Goal: Task Accomplishment & Management: Manage account settings

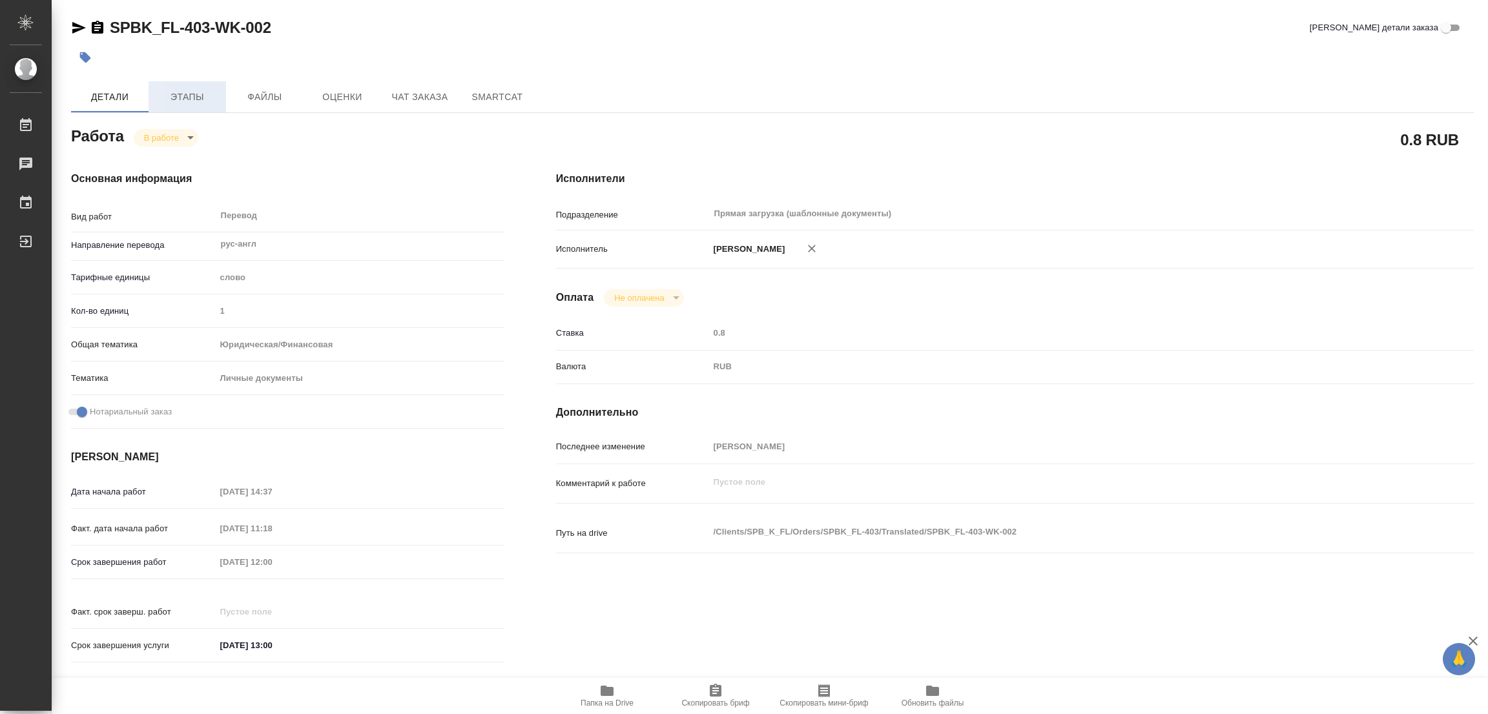
click at [185, 96] on span "Этапы" at bounding box center [187, 97] width 62 height 16
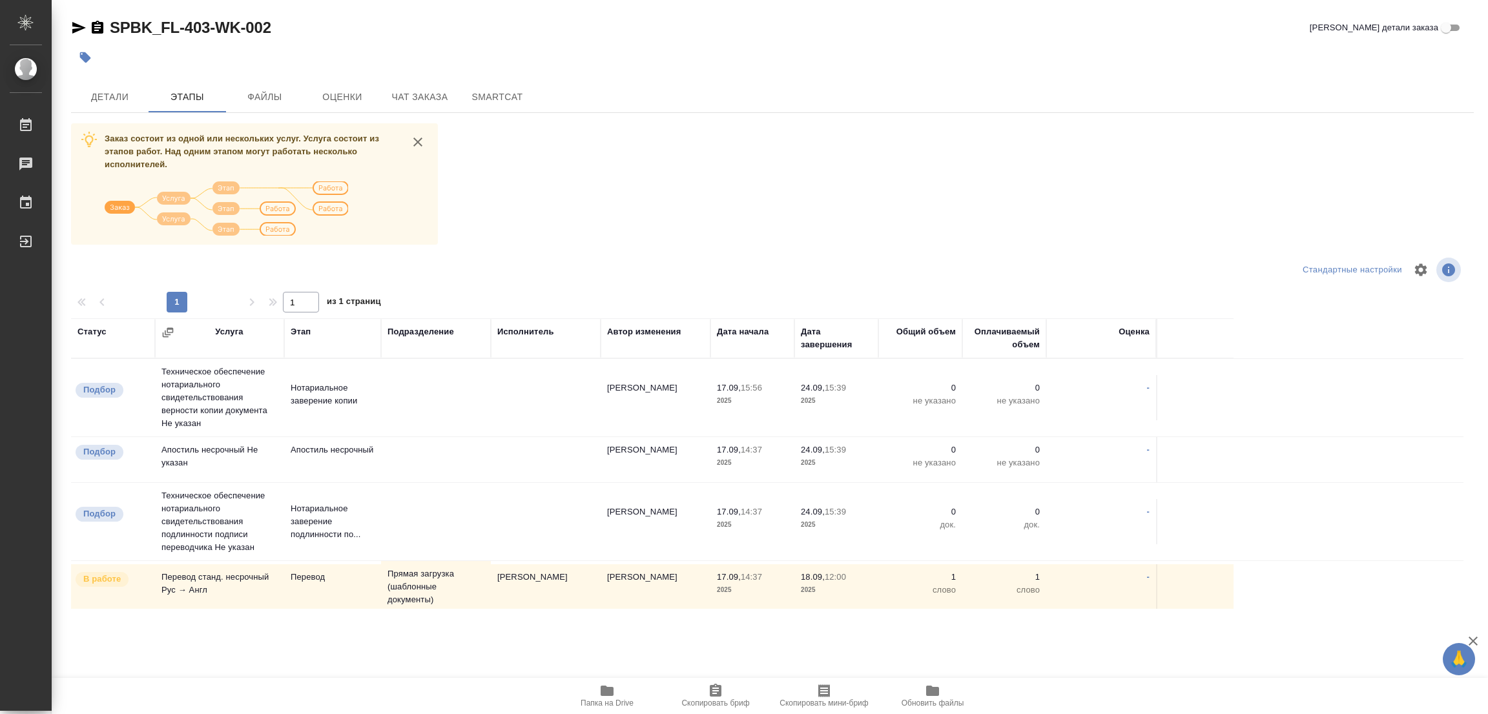
scroll to position [57, 0]
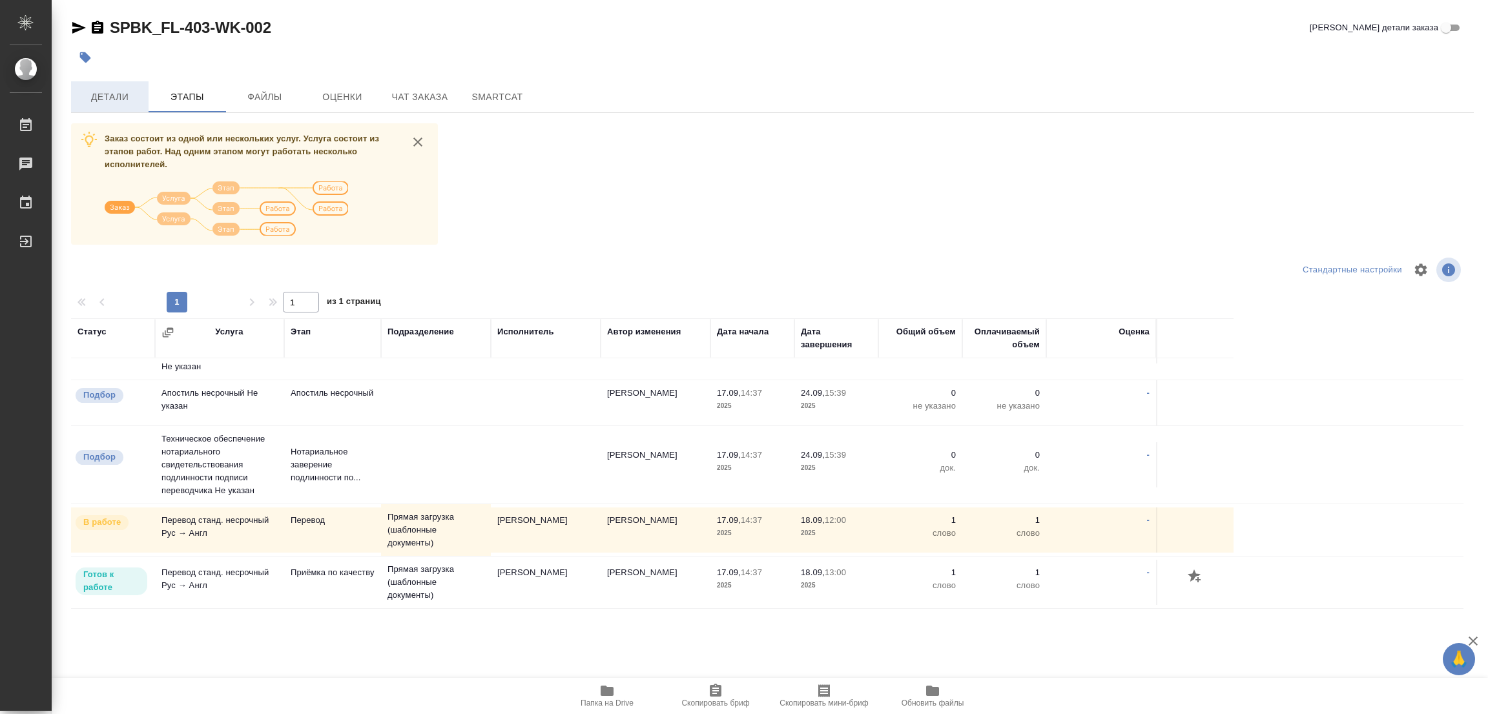
click at [105, 95] on span "Детали" at bounding box center [110, 97] width 62 height 16
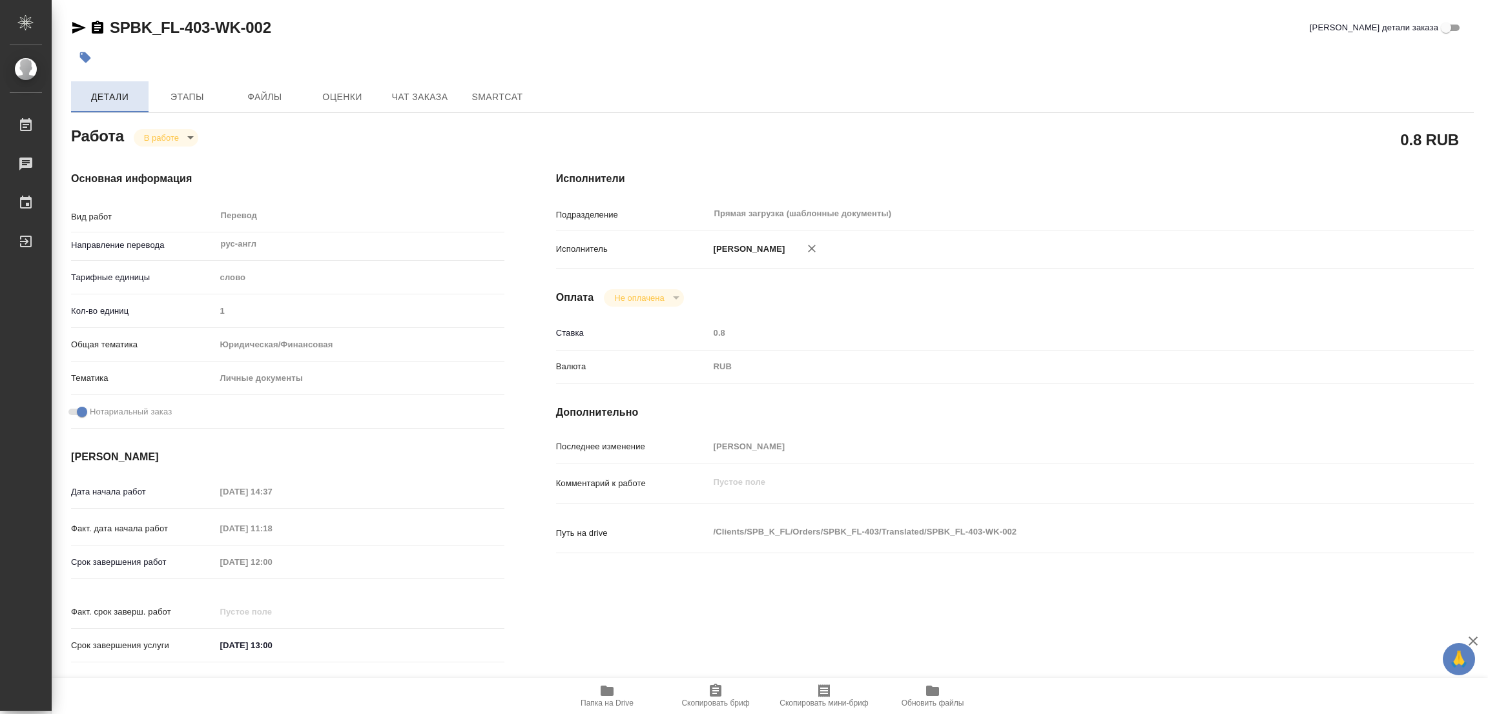
type textarea "x"
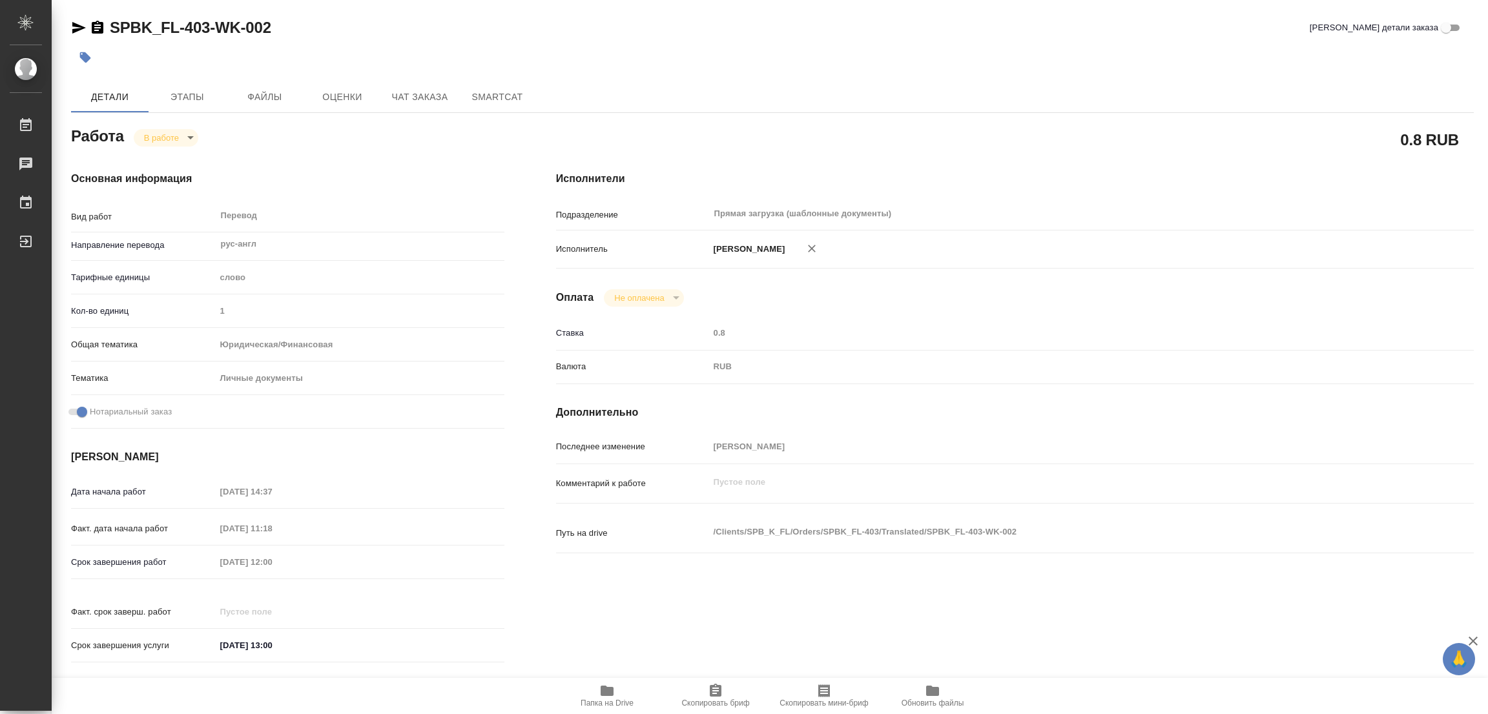
type textarea "x"
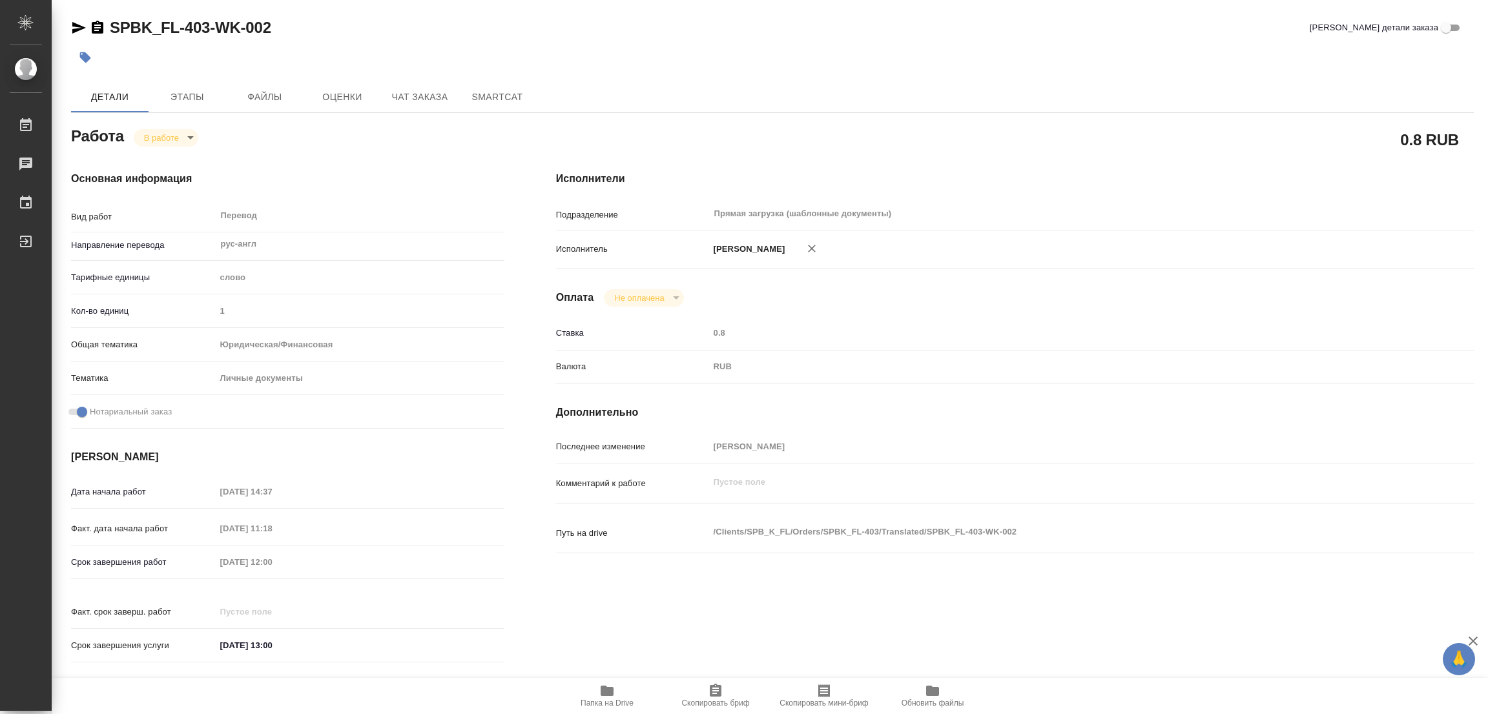
type textarea "x"
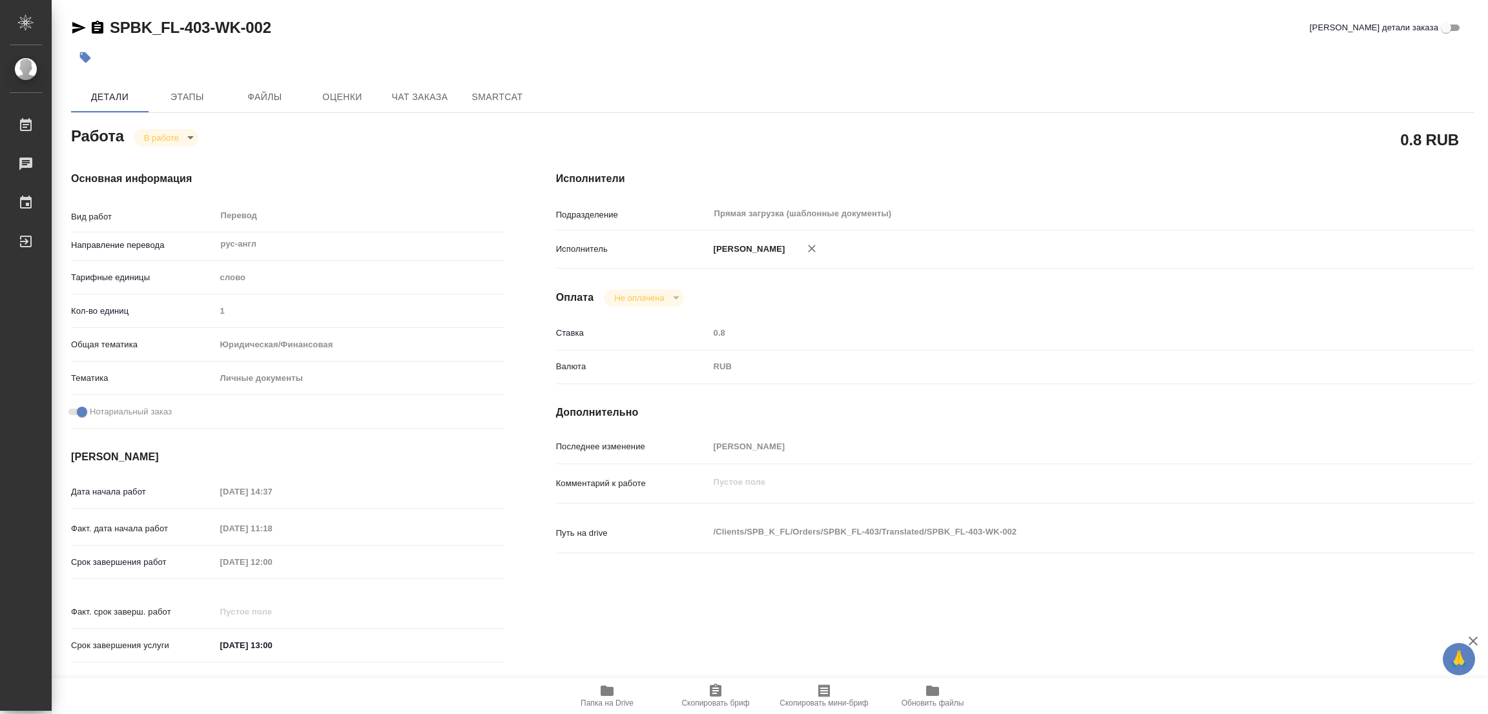
type textarea "x"
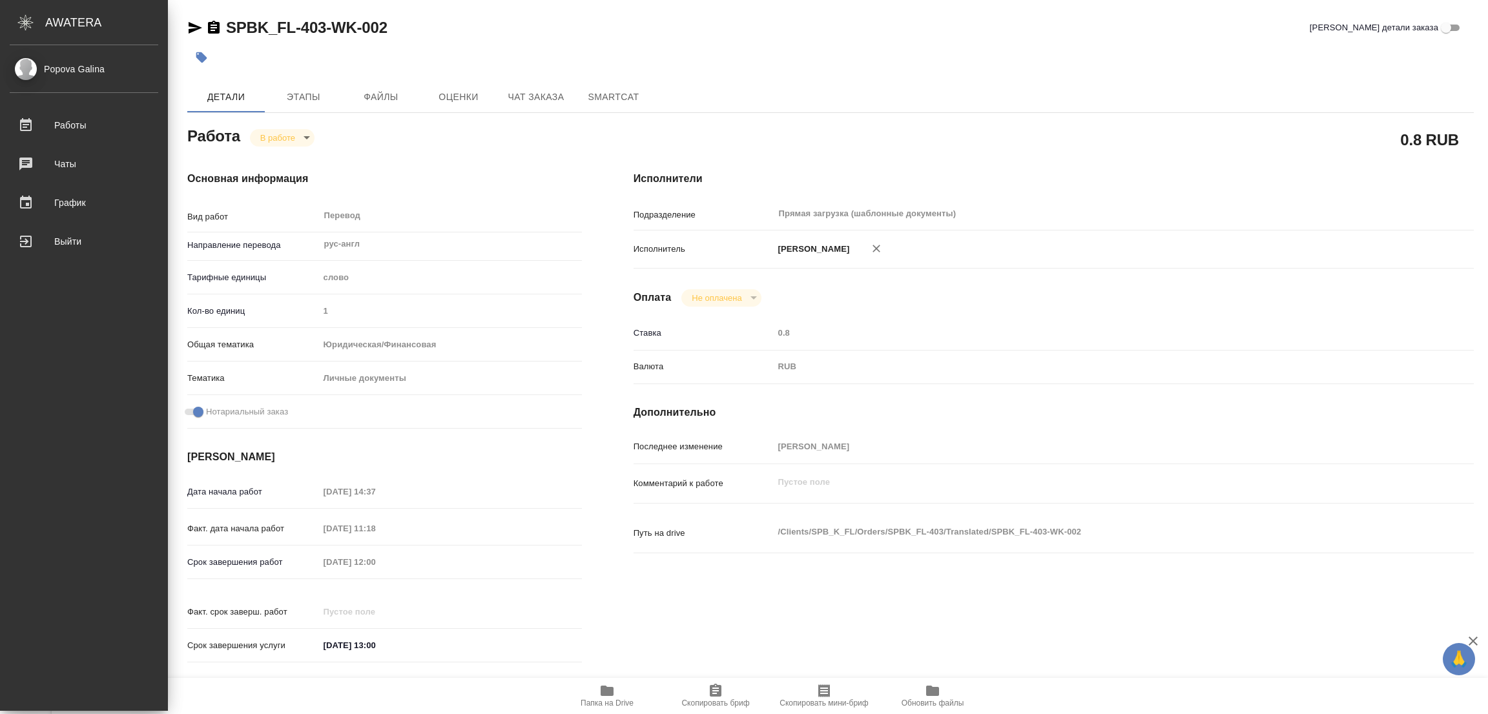
type textarea "x"
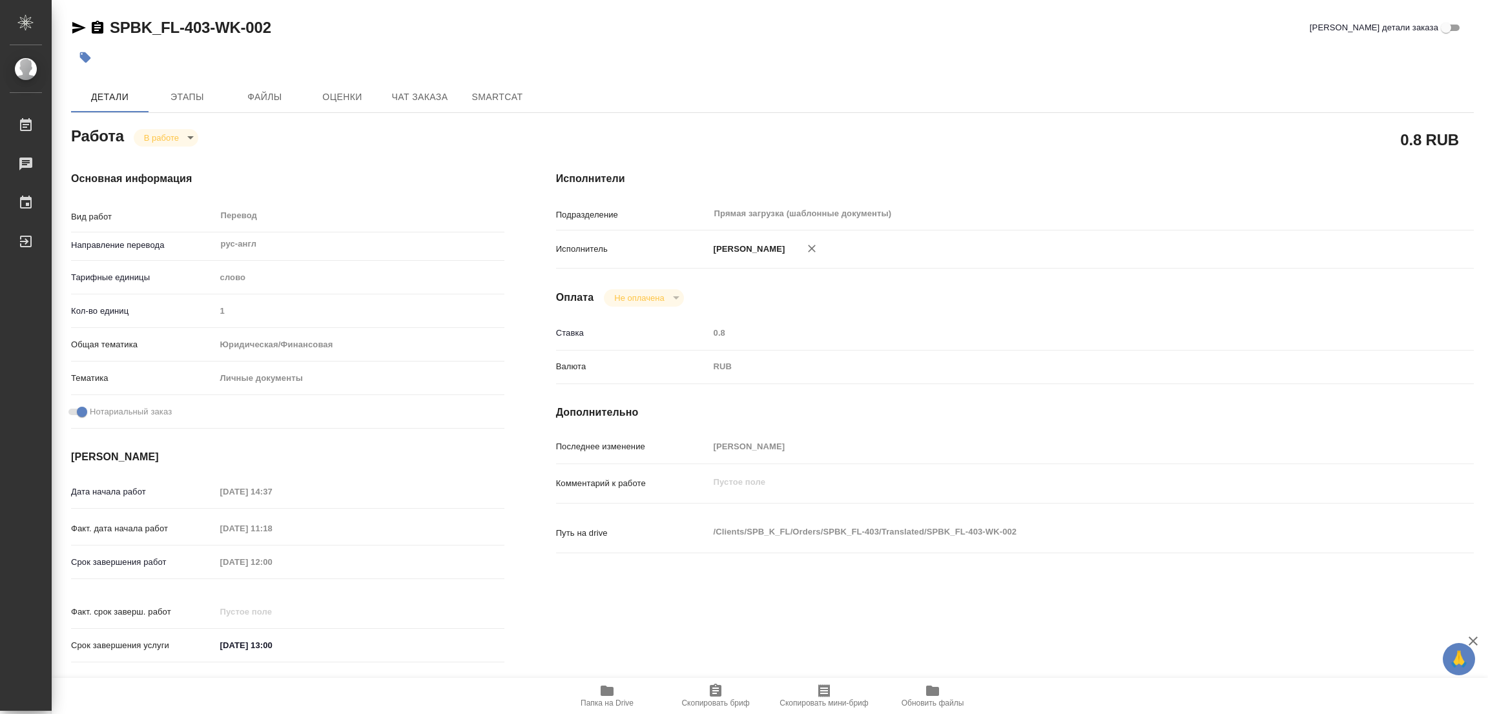
type textarea "x"
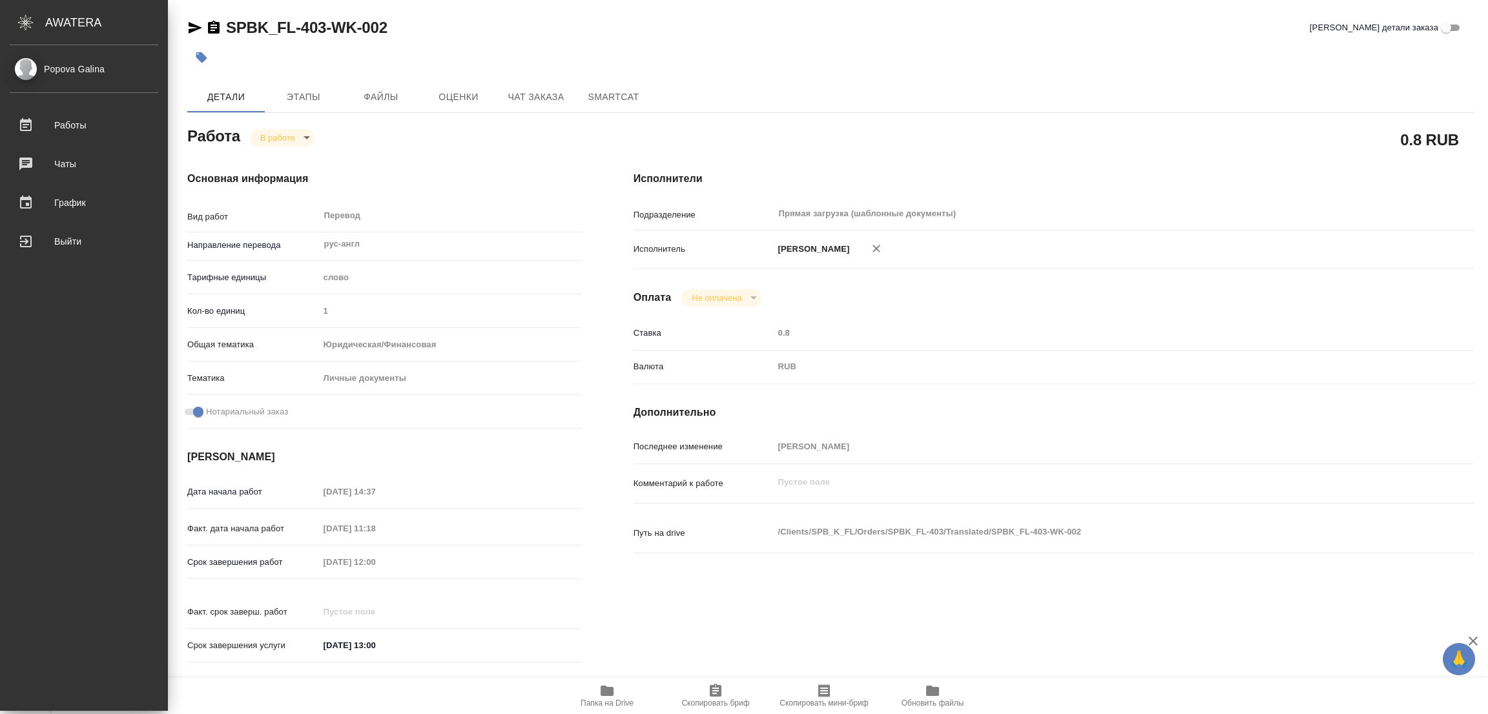
type textarea "x"
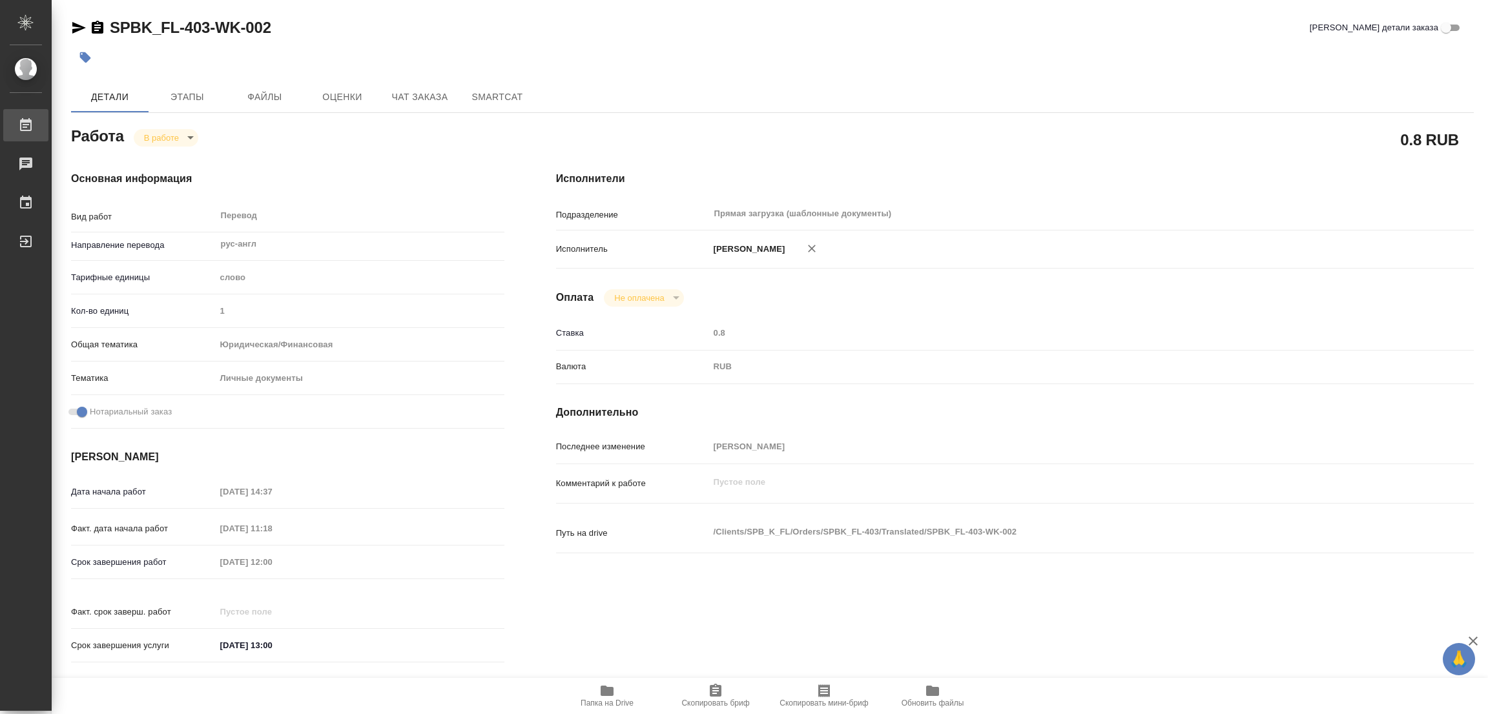
type textarea "x"
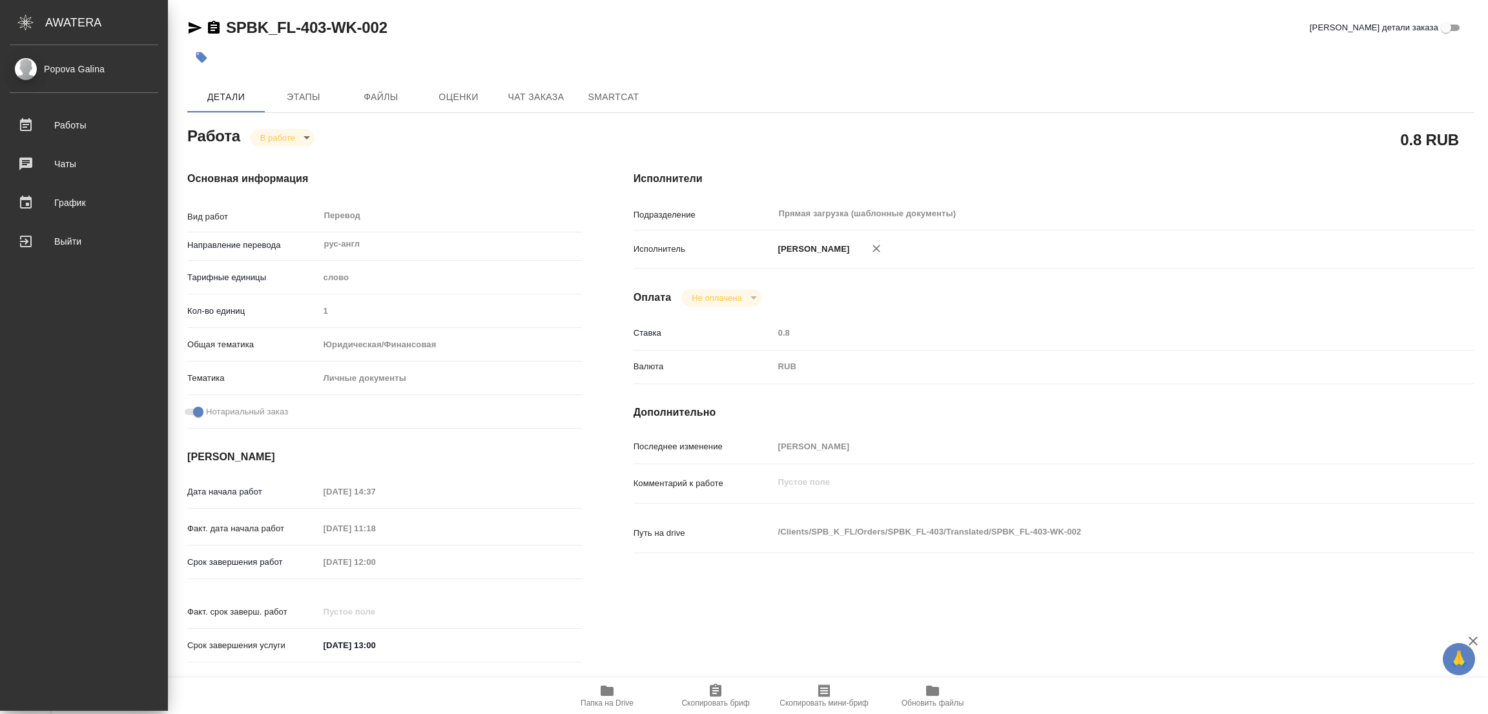
type textarea "x"
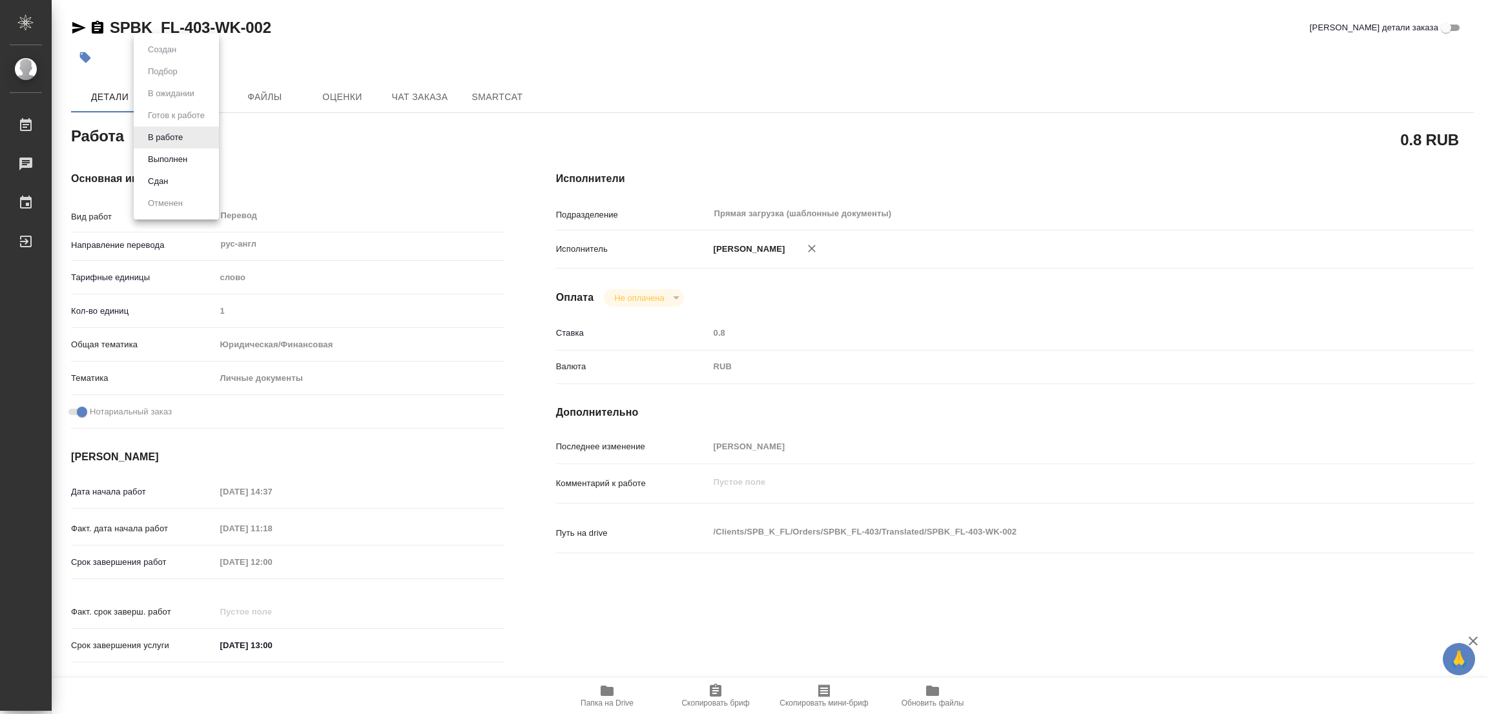
click at [153, 131] on body "🙏 .cls-1 fill:#fff; AWATERA Popova Galina Работы 0 Чаты График Выйти SPBK_FL-40…" at bounding box center [744, 357] width 1488 height 714
click at [158, 159] on button "Выполнен" at bounding box center [167, 159] width 47 height 14
type textarea "x"
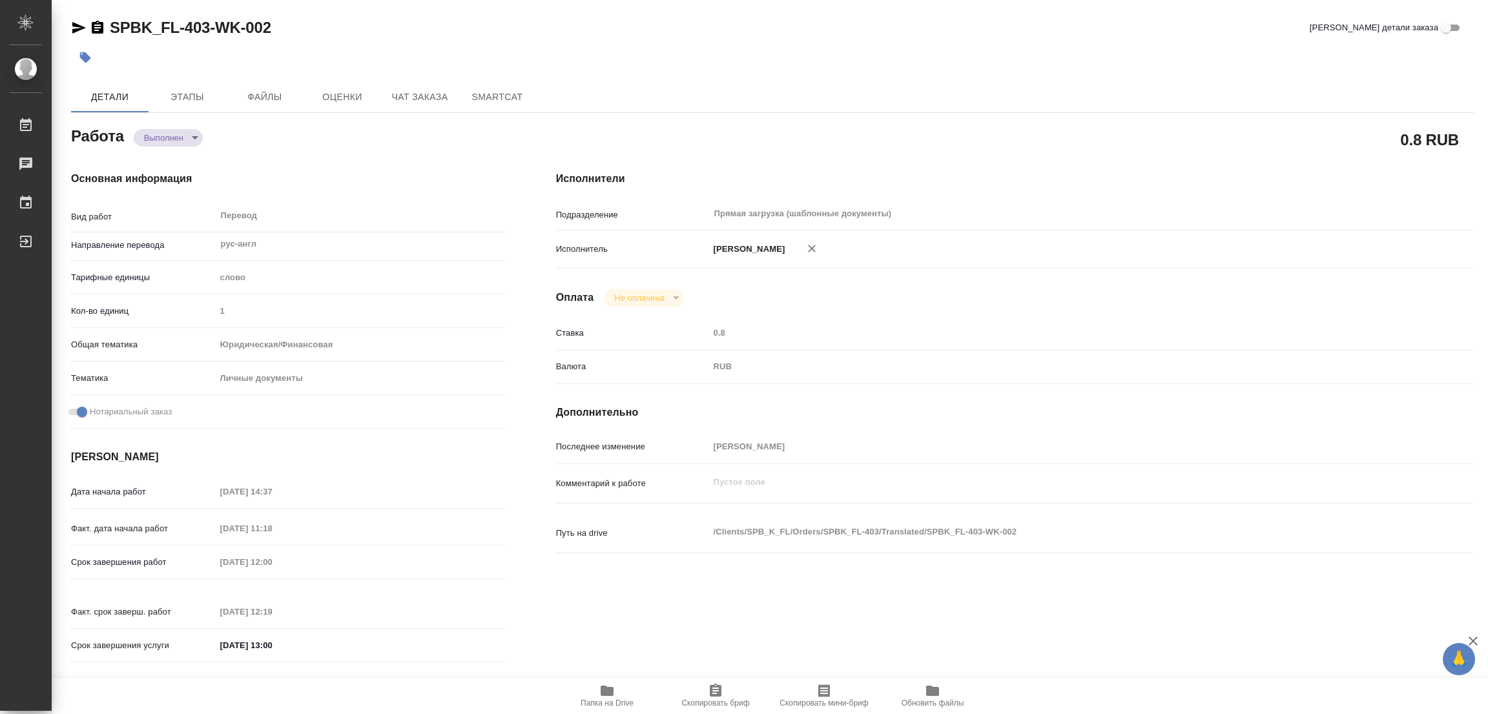
type textarea "x"
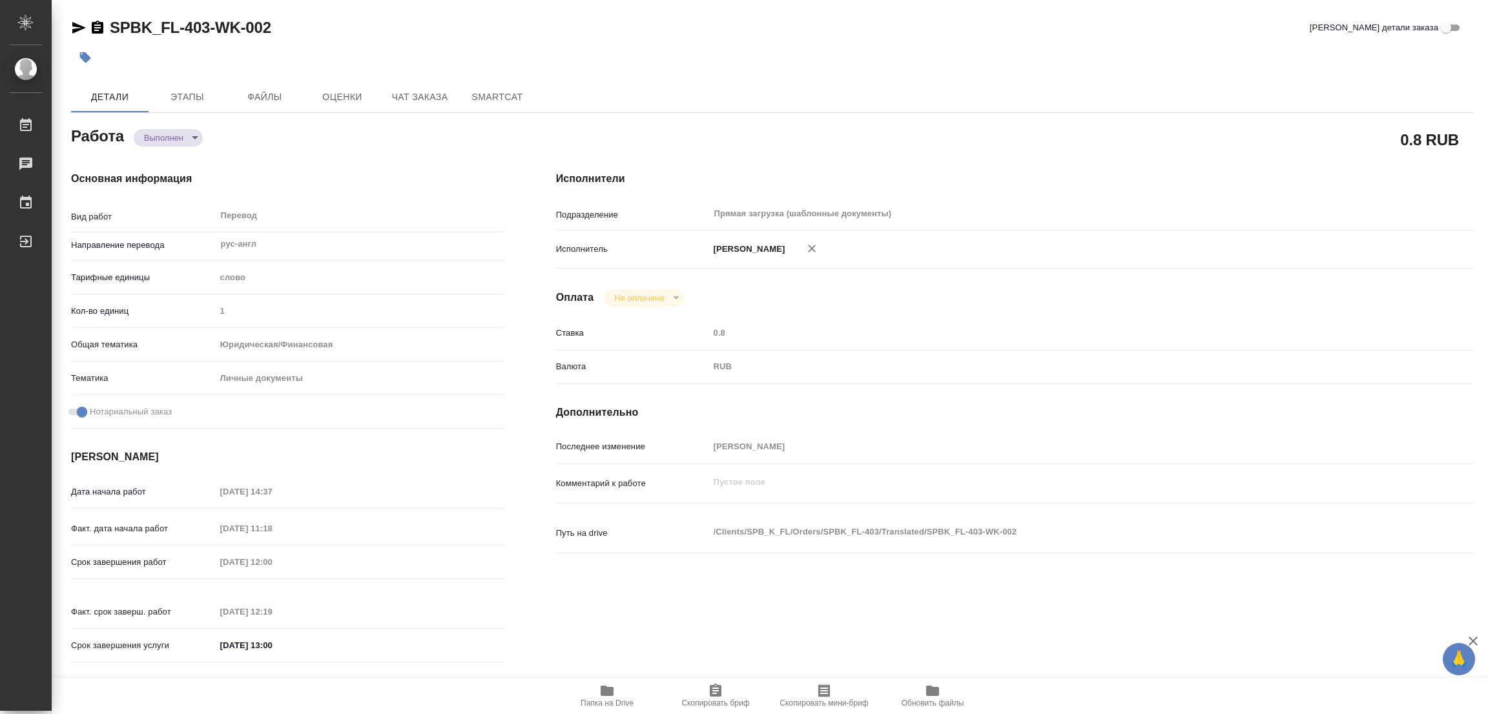
type textarea "x"
click at [83, 59] on icon "button" at bounding box center [85, 57] width 11 height 11
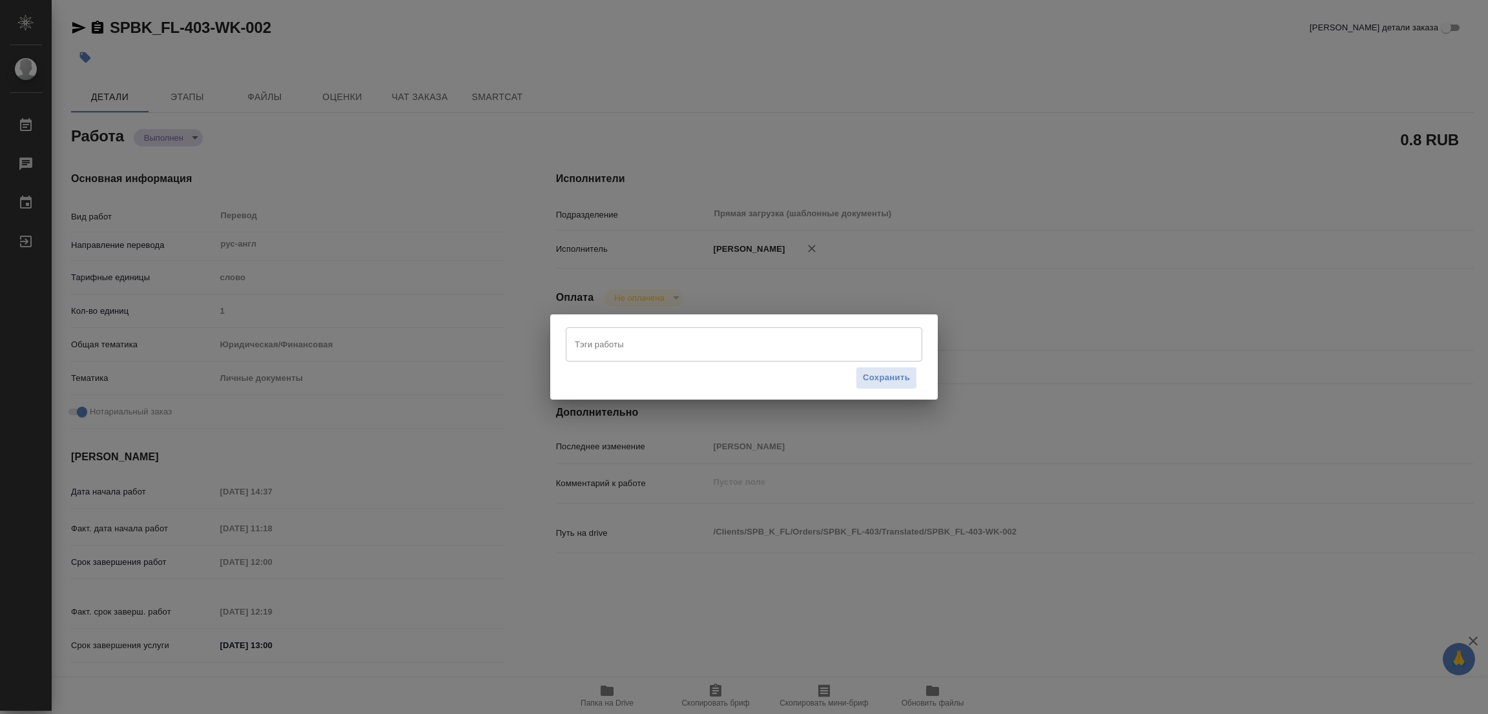
type textarea "x"
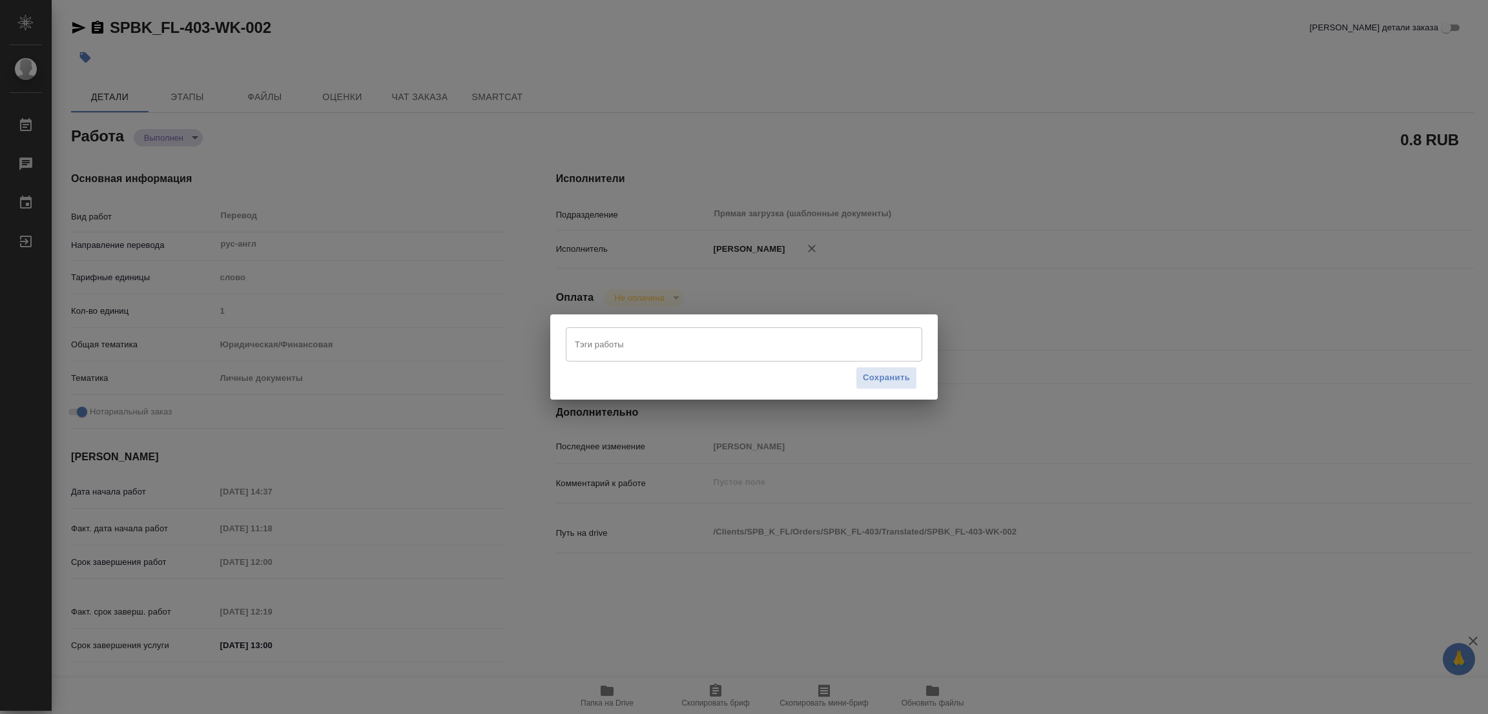
click at [634, 335] on input "Тэги работы" at bounding box center [732, 344] width 320 height 22
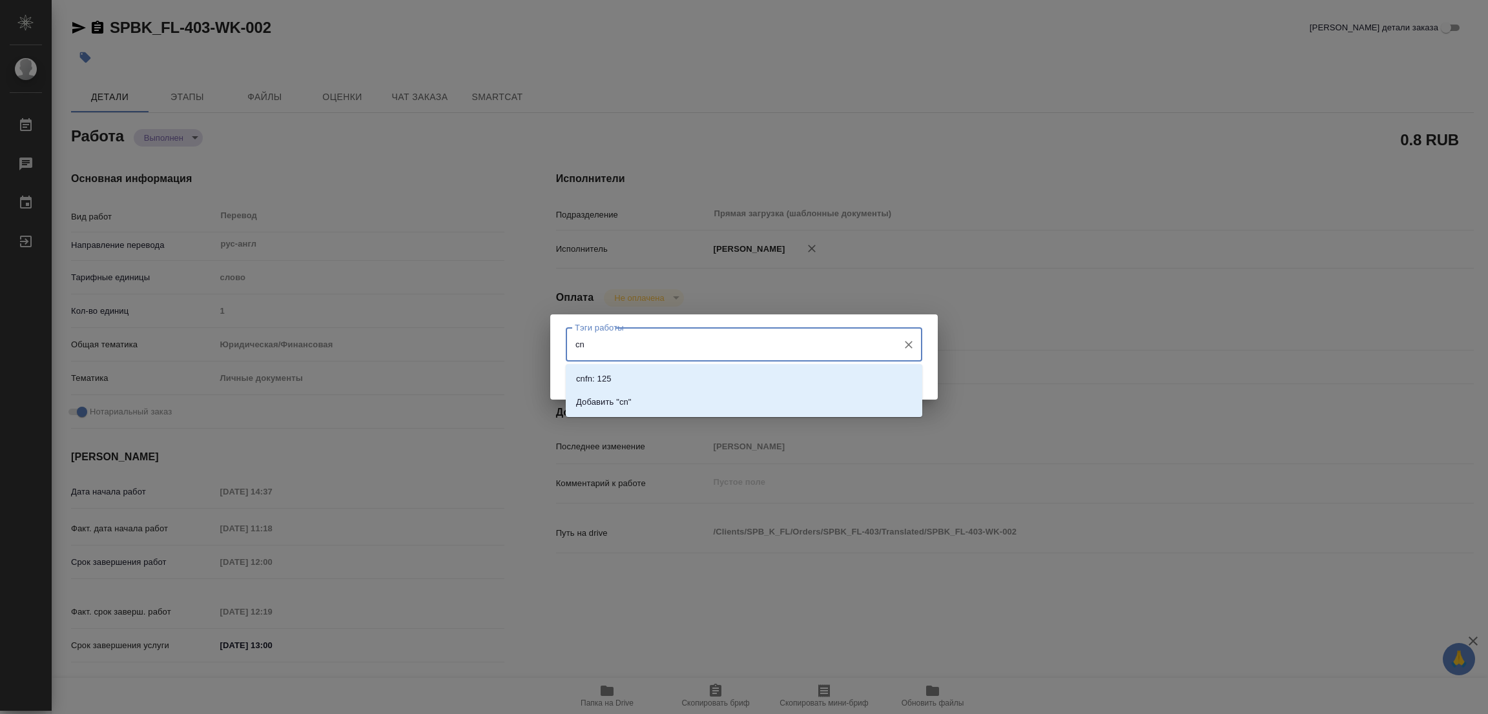
type input "c"
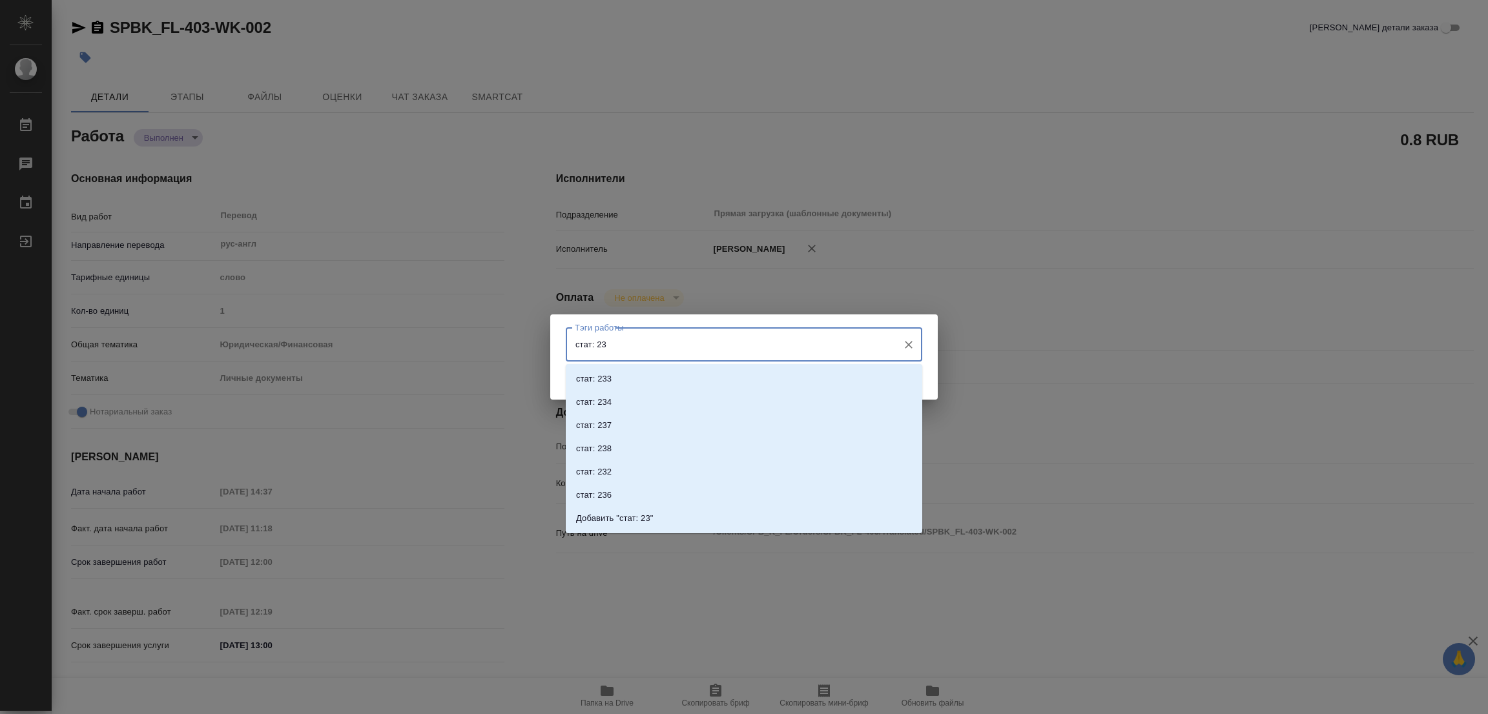
type input "стат: 230"
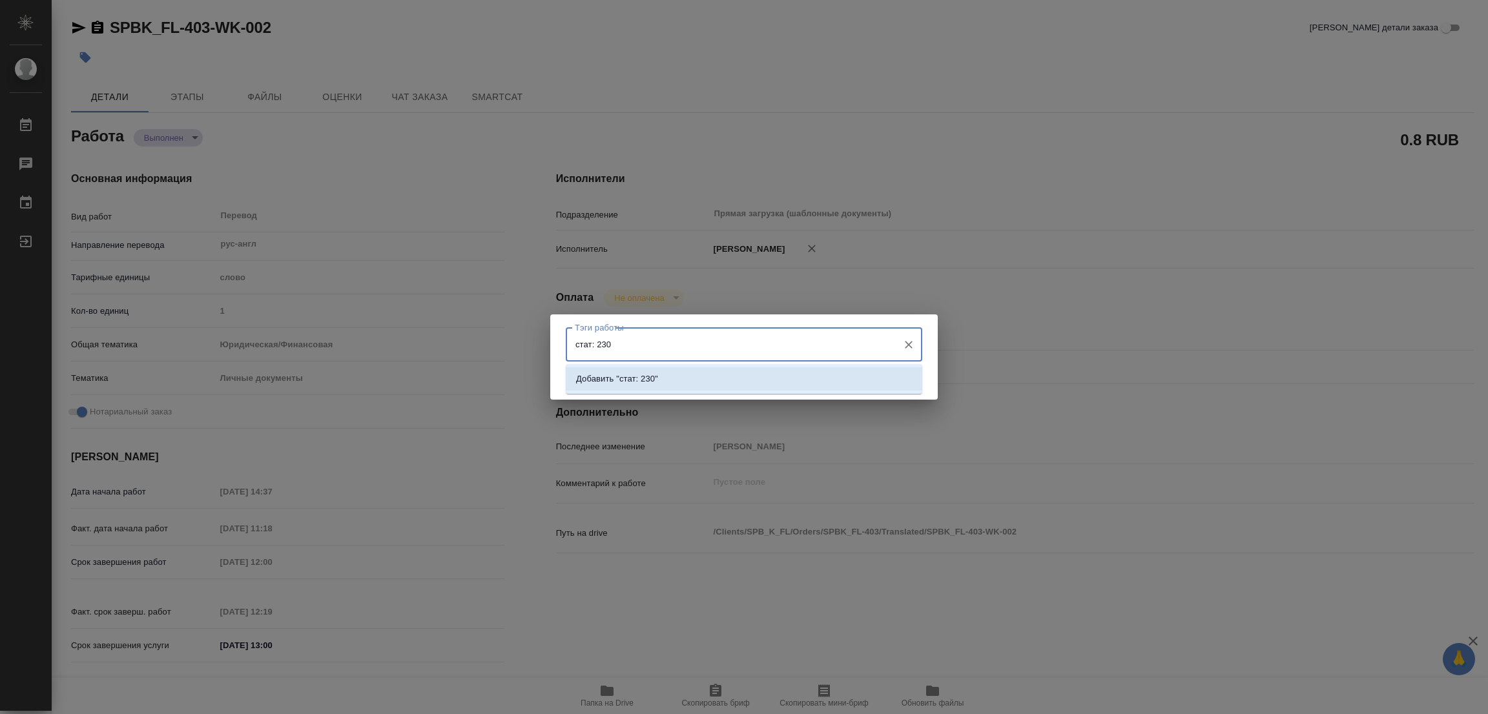
click at [623, 373] on p "Добавить "стат: 230"" at bounding box center [617, 379] width 82 height 13
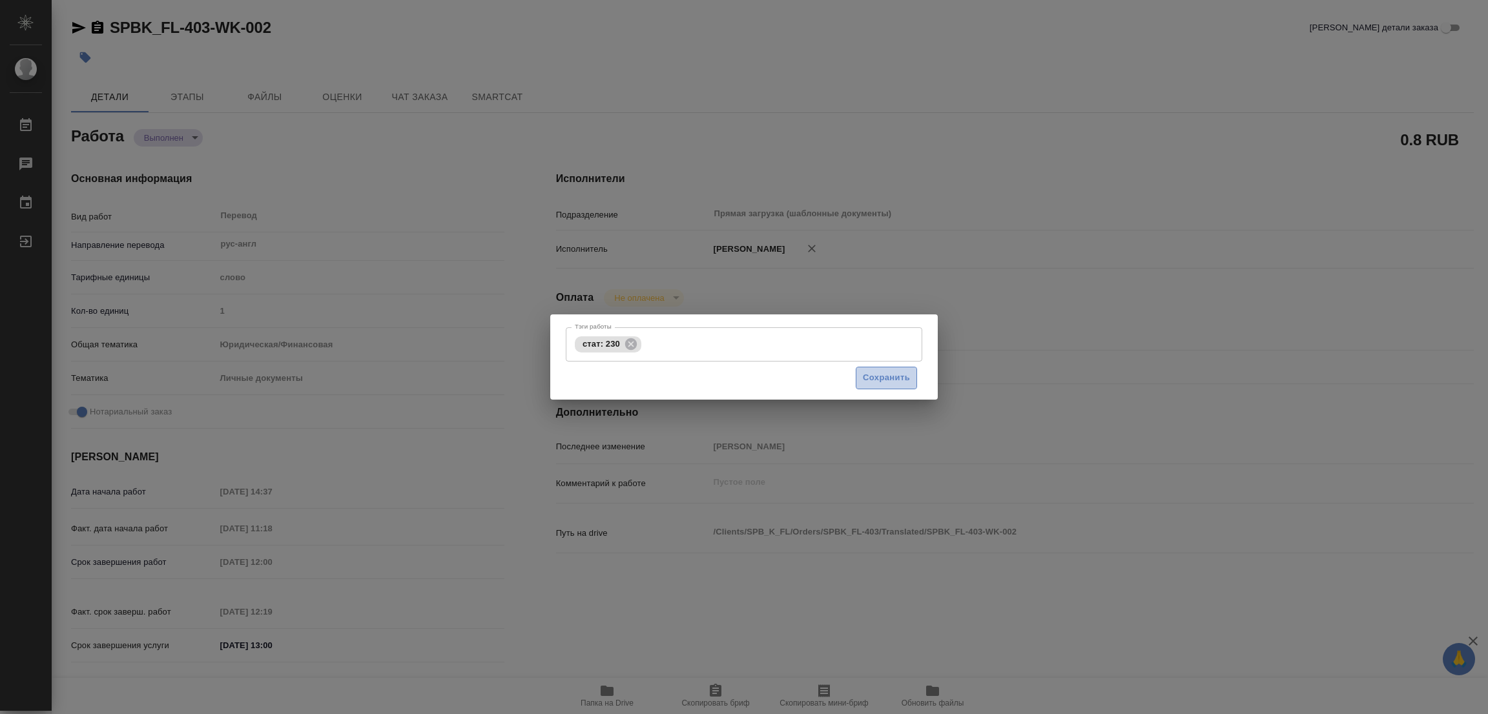
click at [875, 375] on span "Сохранить" at bounding box center [886, 378] width 47 height 15
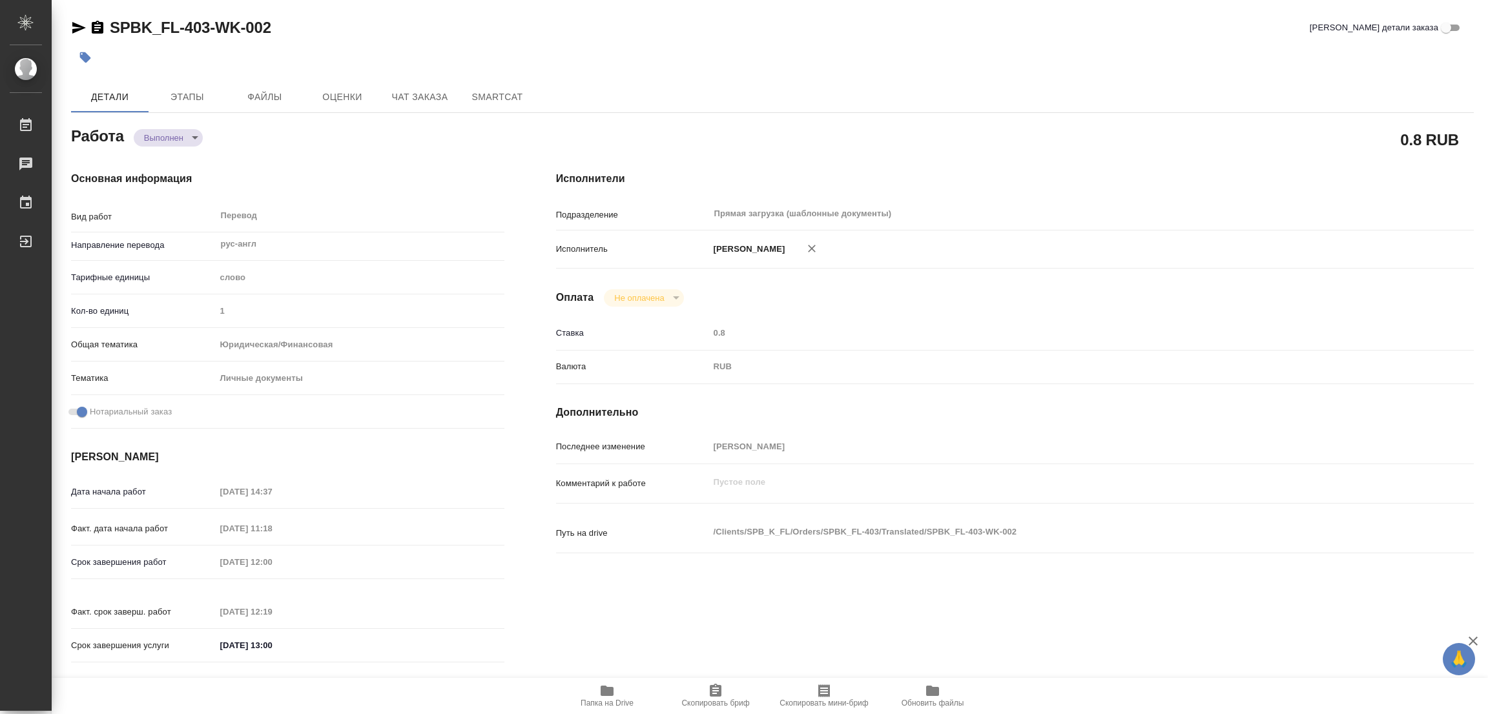
type input "completed"
type textarea "Перевод"
type textarea "x"
type input "рус-англ"
type input "5a8b1489cc6b4906c91bfd90"
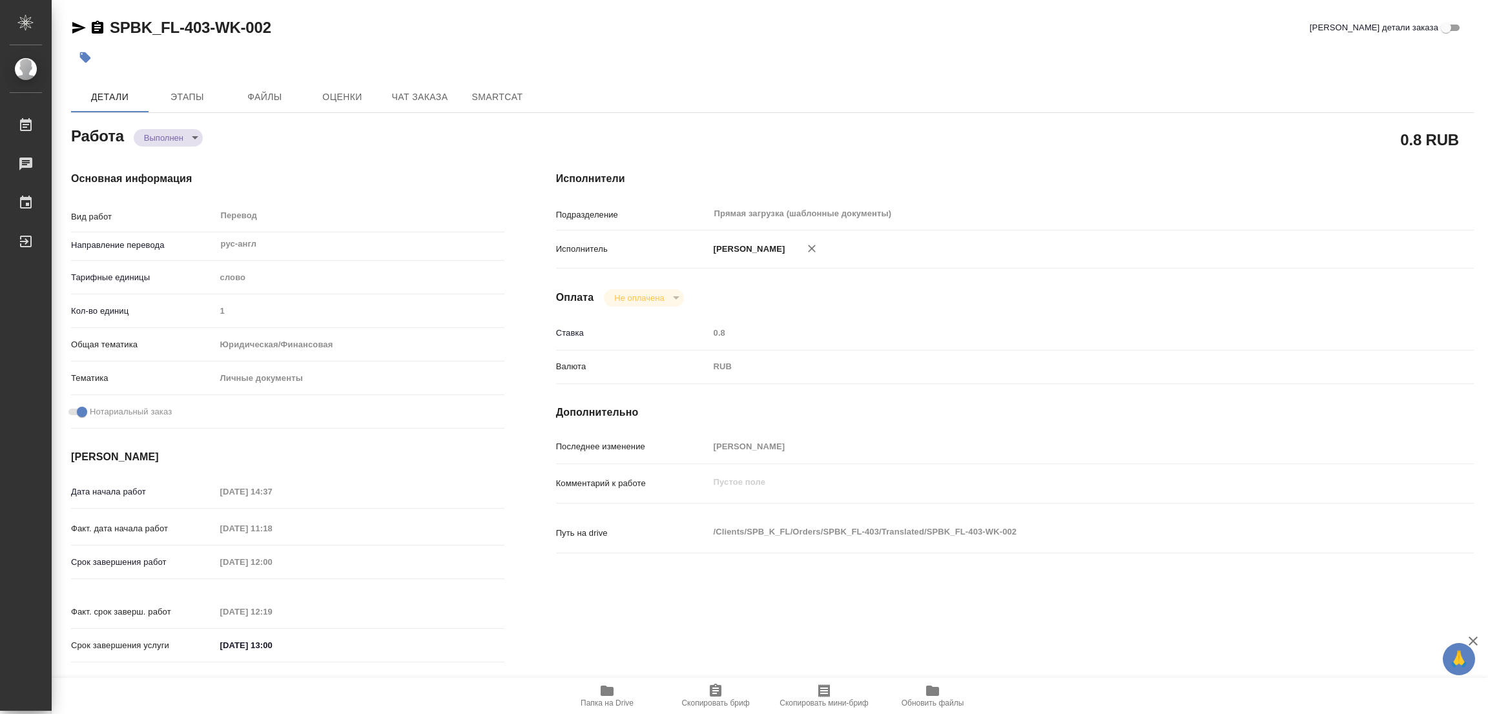
type input "1"
type input "yr-fn"
type input "5a8b8b956a9677013d343cfe"
checkbox input "true"
type input "17.09.2025 14:37"
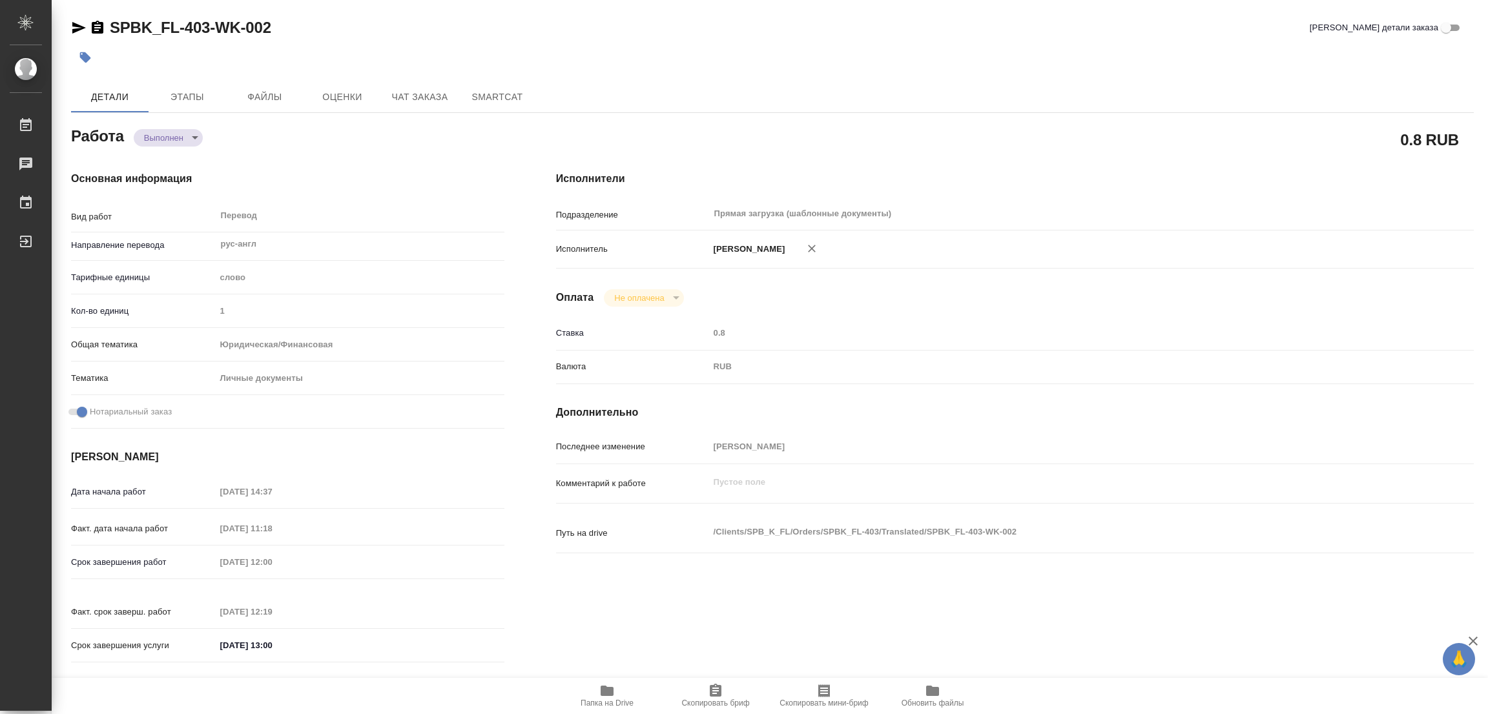
type input "18.09.2025 11:18"
type input "18.09.2025 12:00"
type input "18.09.2025 12:19"
type input "18.09.2025 13:00"
type input "Прямая загрузка (шаблонные документы)"
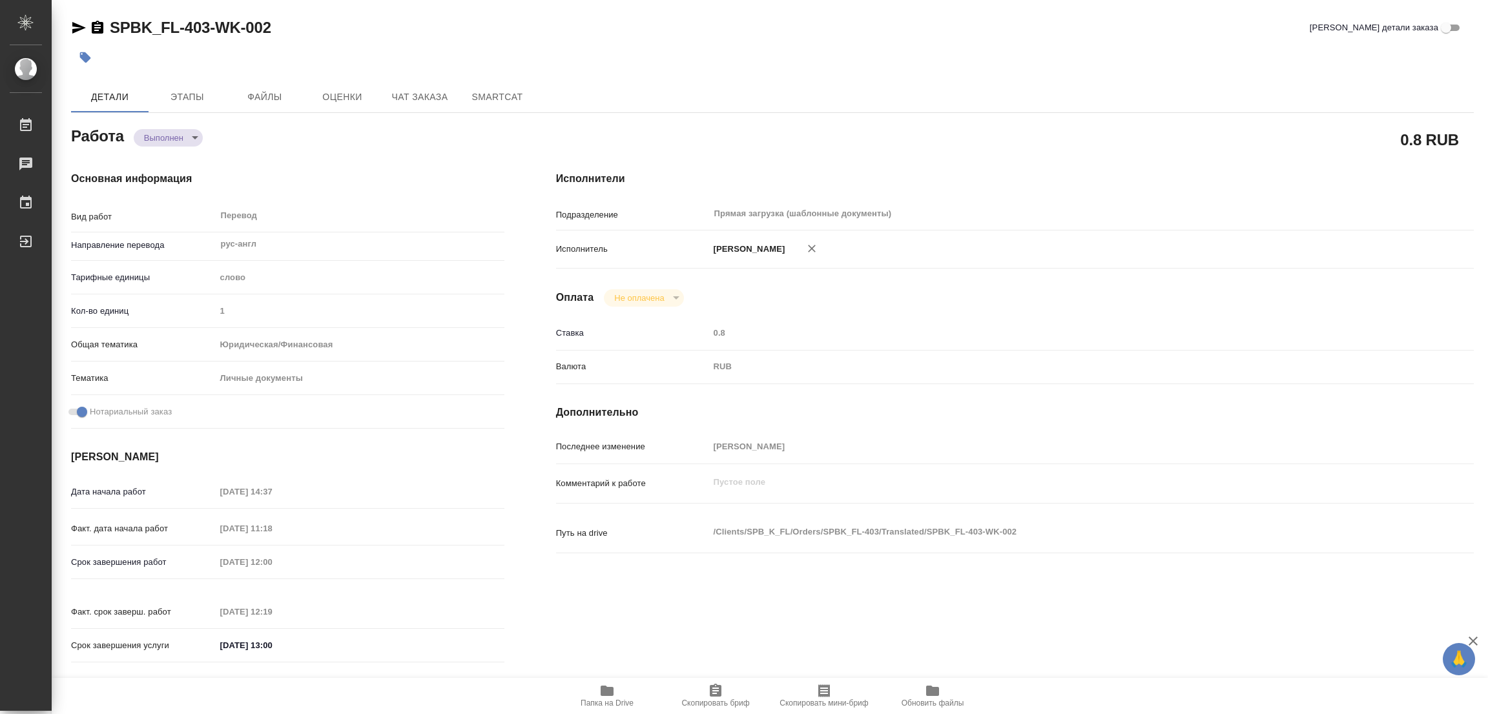
type input "notPayed"
type input "0.8"
type input "RUB"
type input "Попова Галина"
type textarea "x"
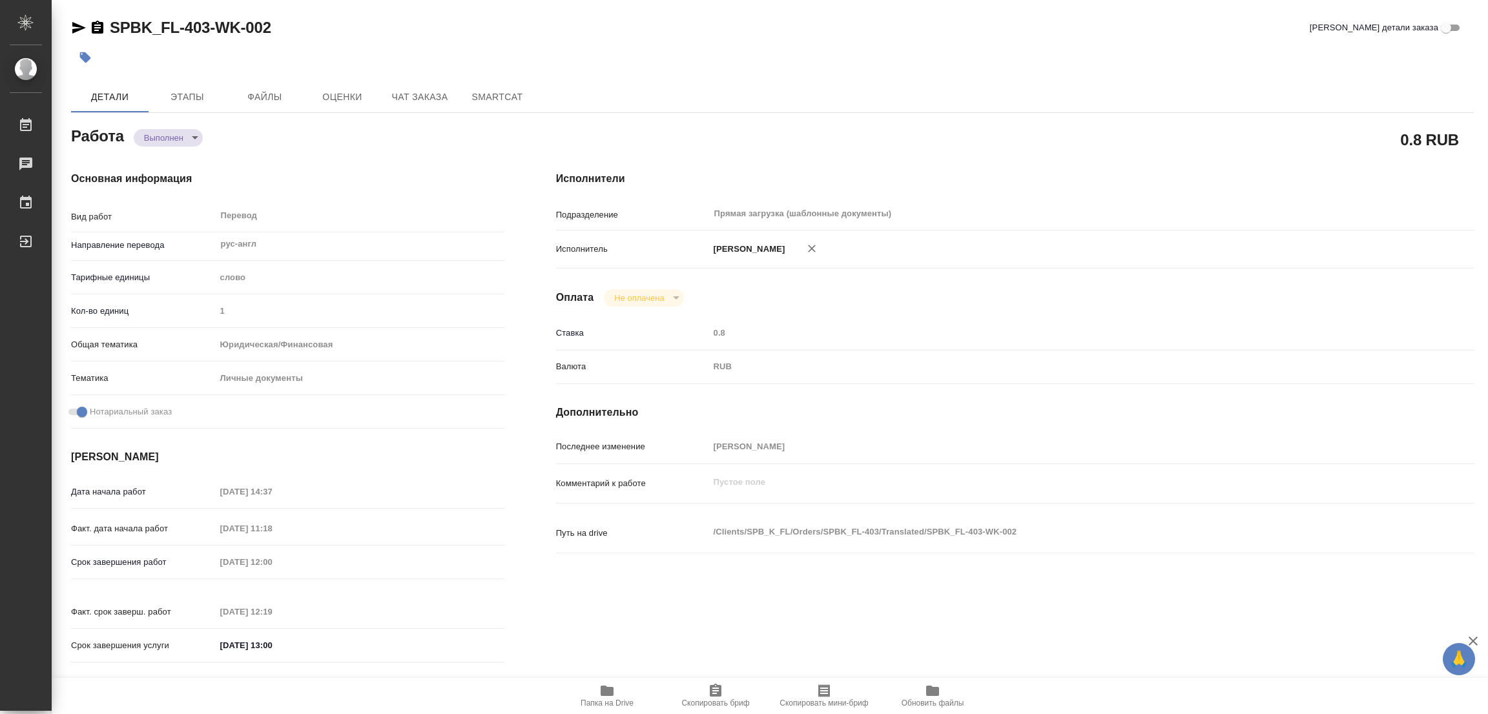
type textarea "/Clients/SPB_K_FL/Orders/SPBK_FL-403/Translated/SPBK_FL-403-WK-002"
type textarea "x"
type input "SPBK_FL-403"
type input "Перевод станд. несрочный"
type input "Постредактура машинного перевода, Приёмка по качеству, Редактура, Корректура, П…"
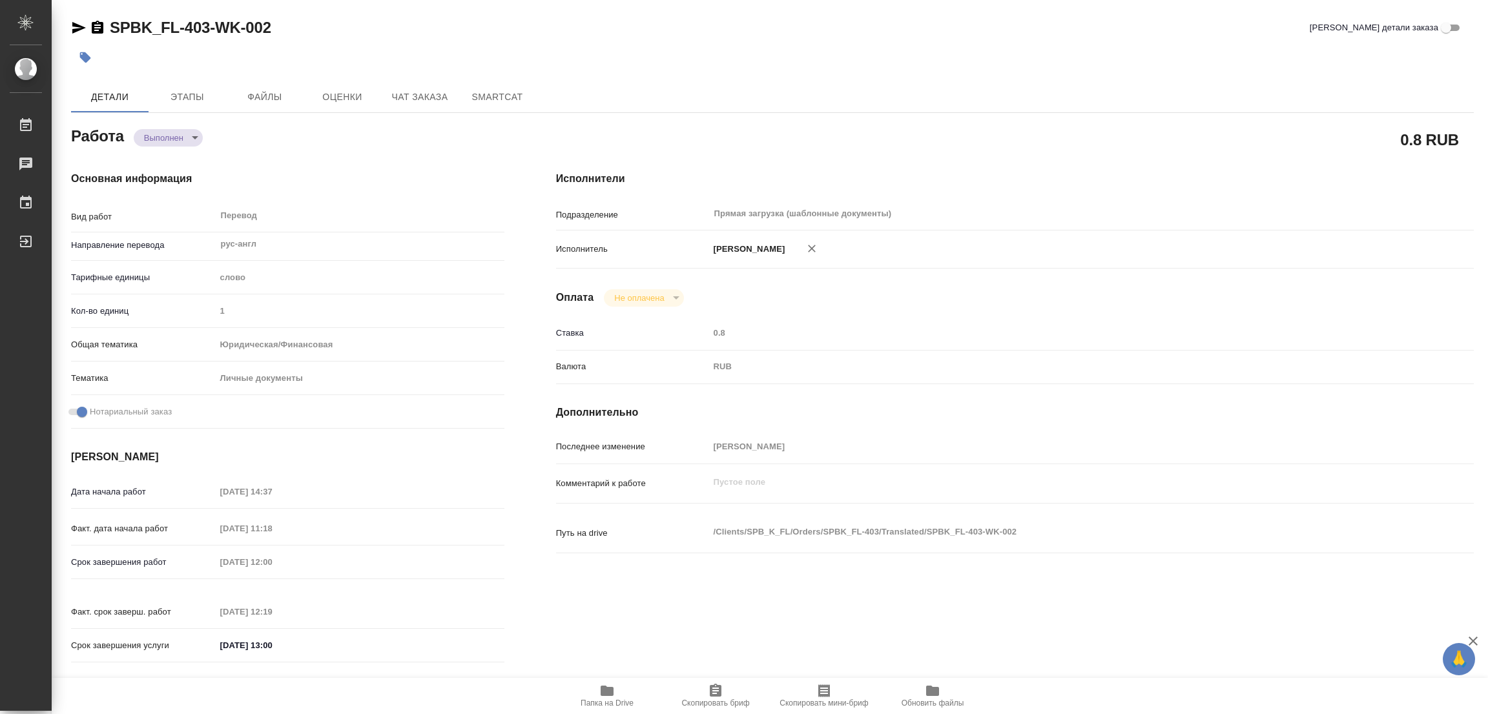
type input "Иванова Арина"
type input "/Clients/SPB_K_FL/Orders/SPBK_FL-403"
type textarea "x"
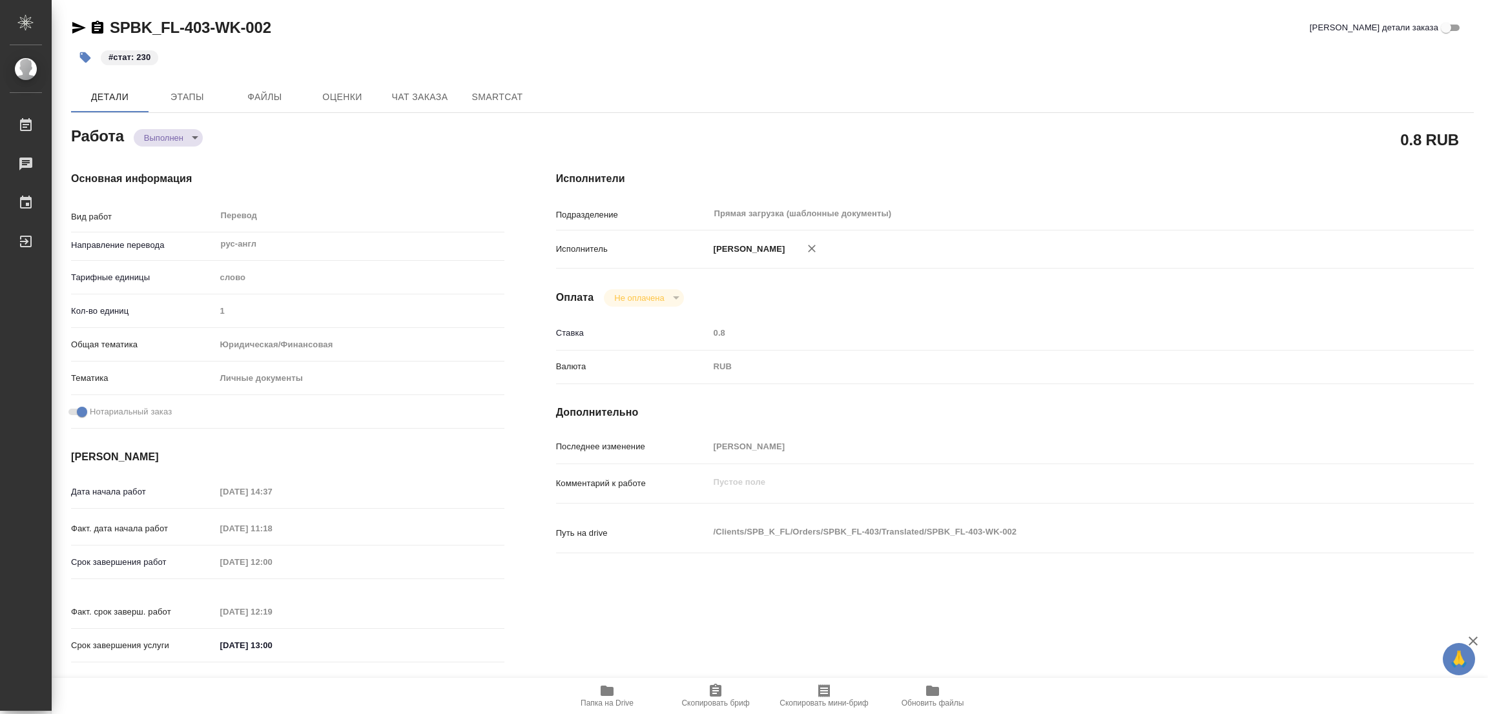
type textarea "x"
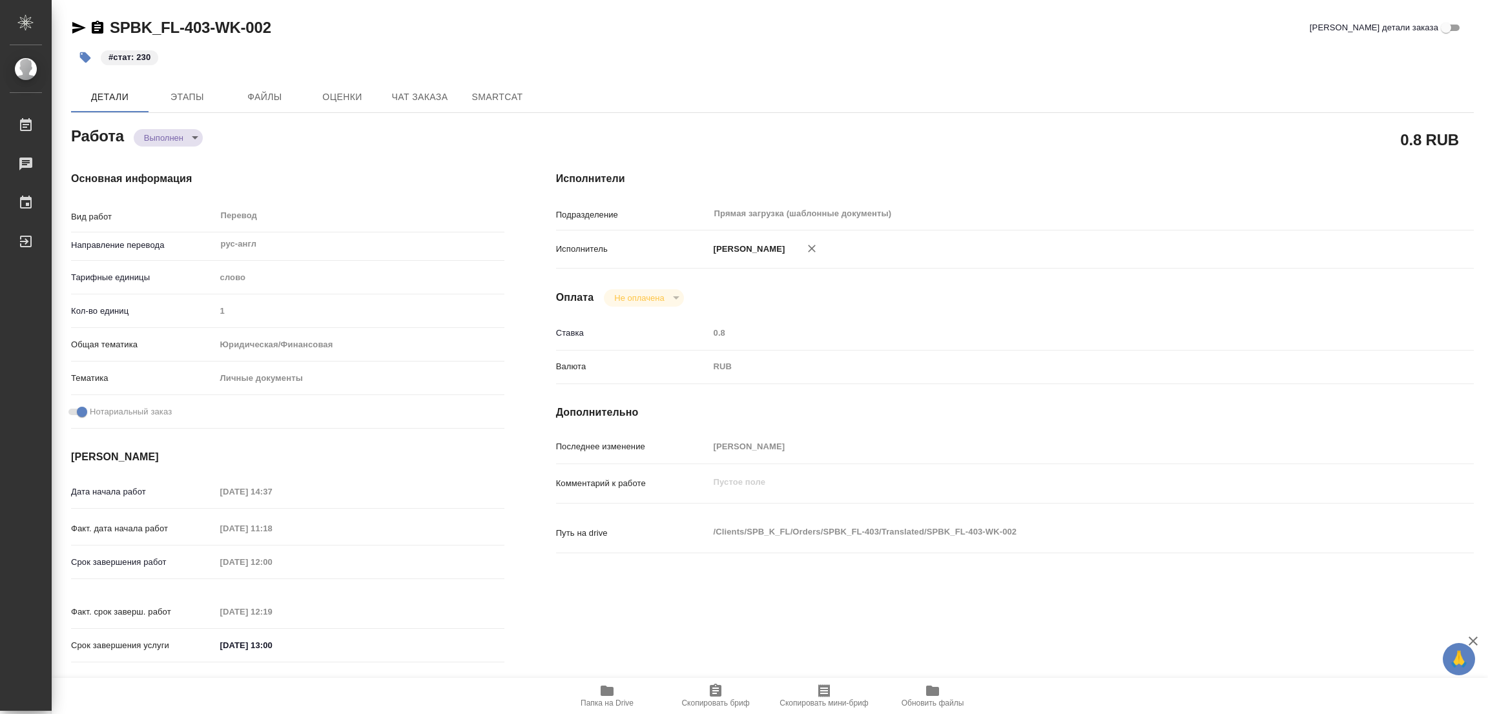
type textarea "x"
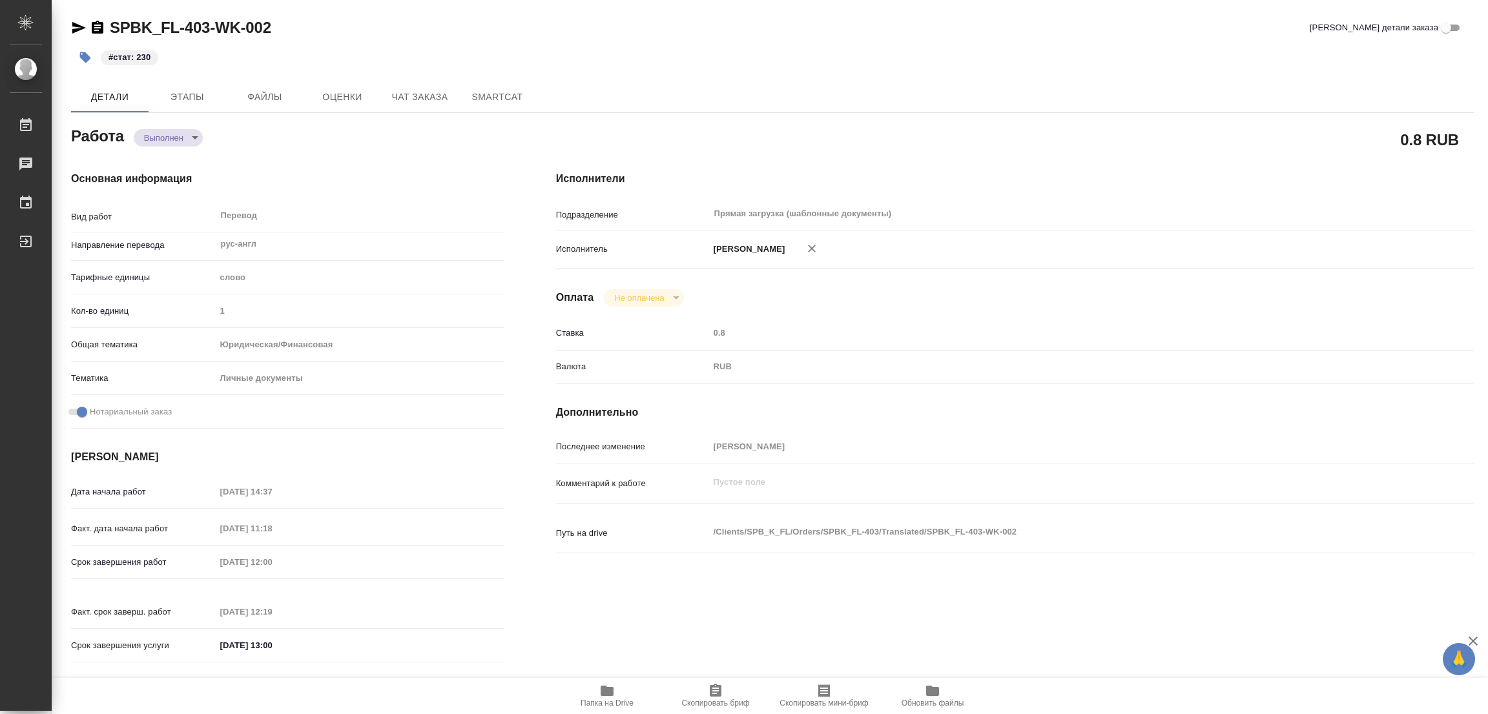
type textarea "x"
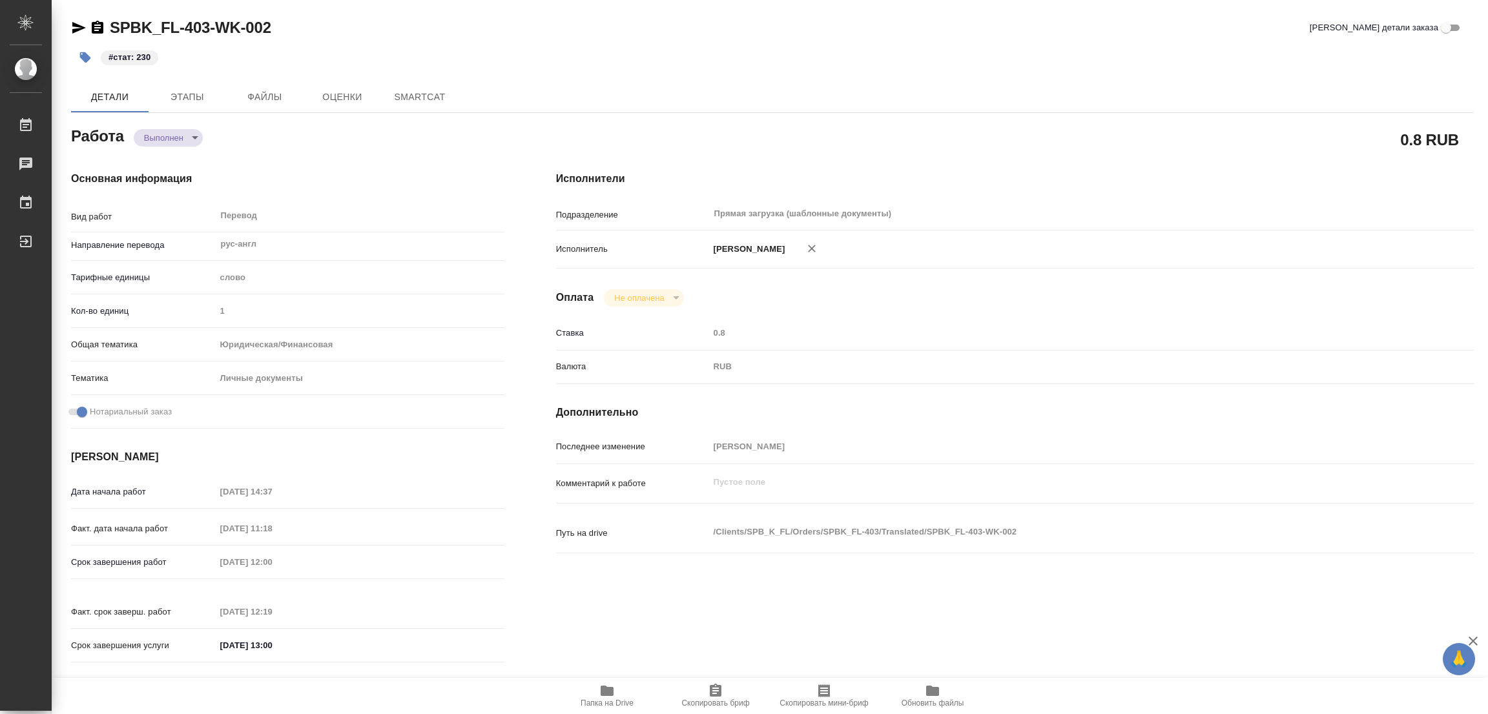
type textarea "x"
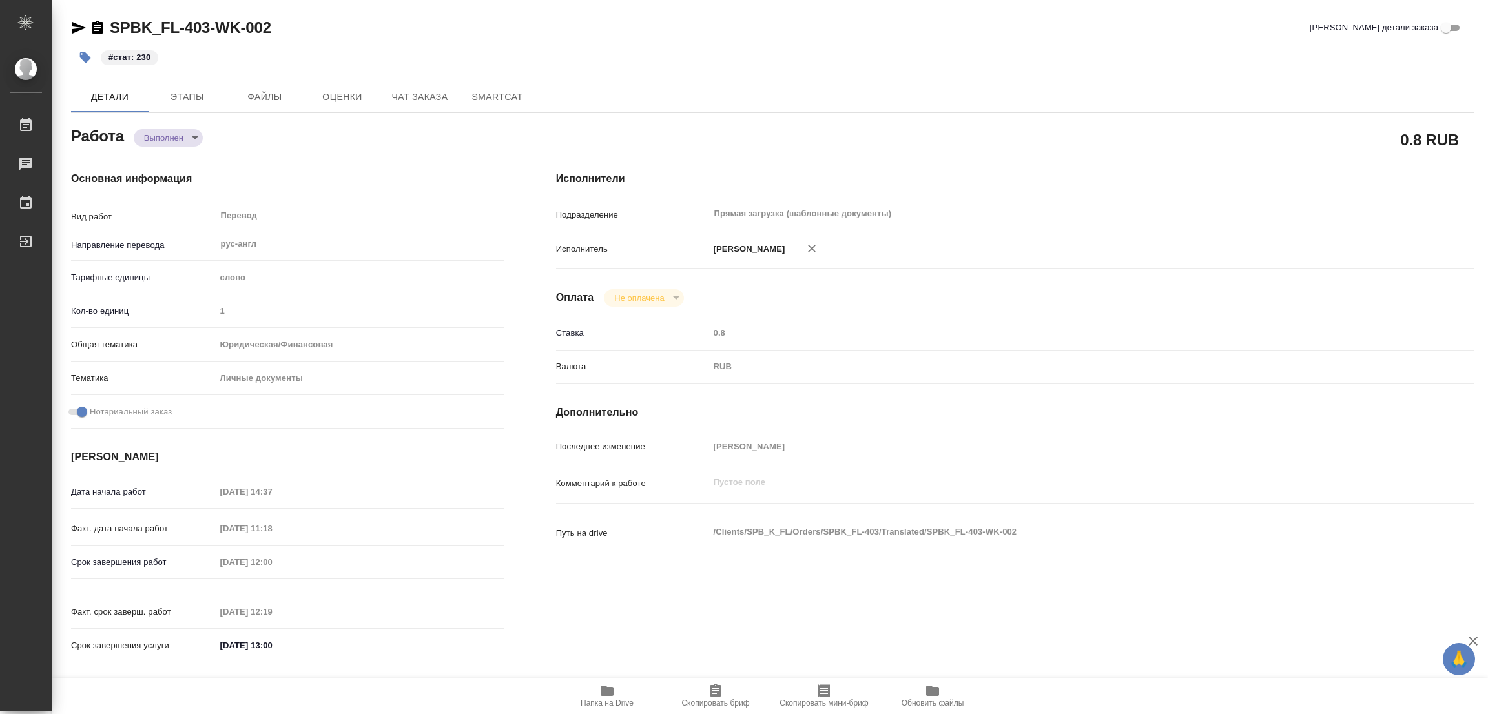
type textarea "x"
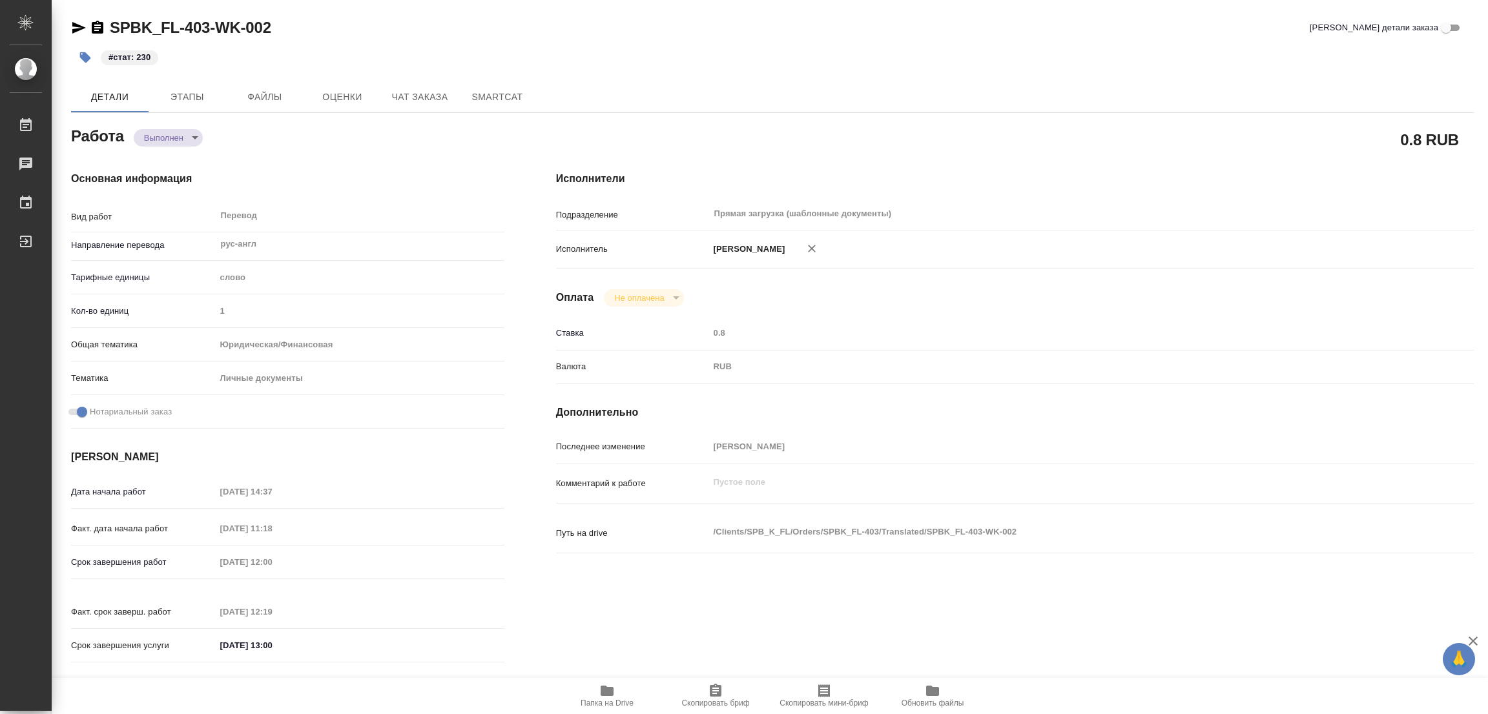
type textarea "x"
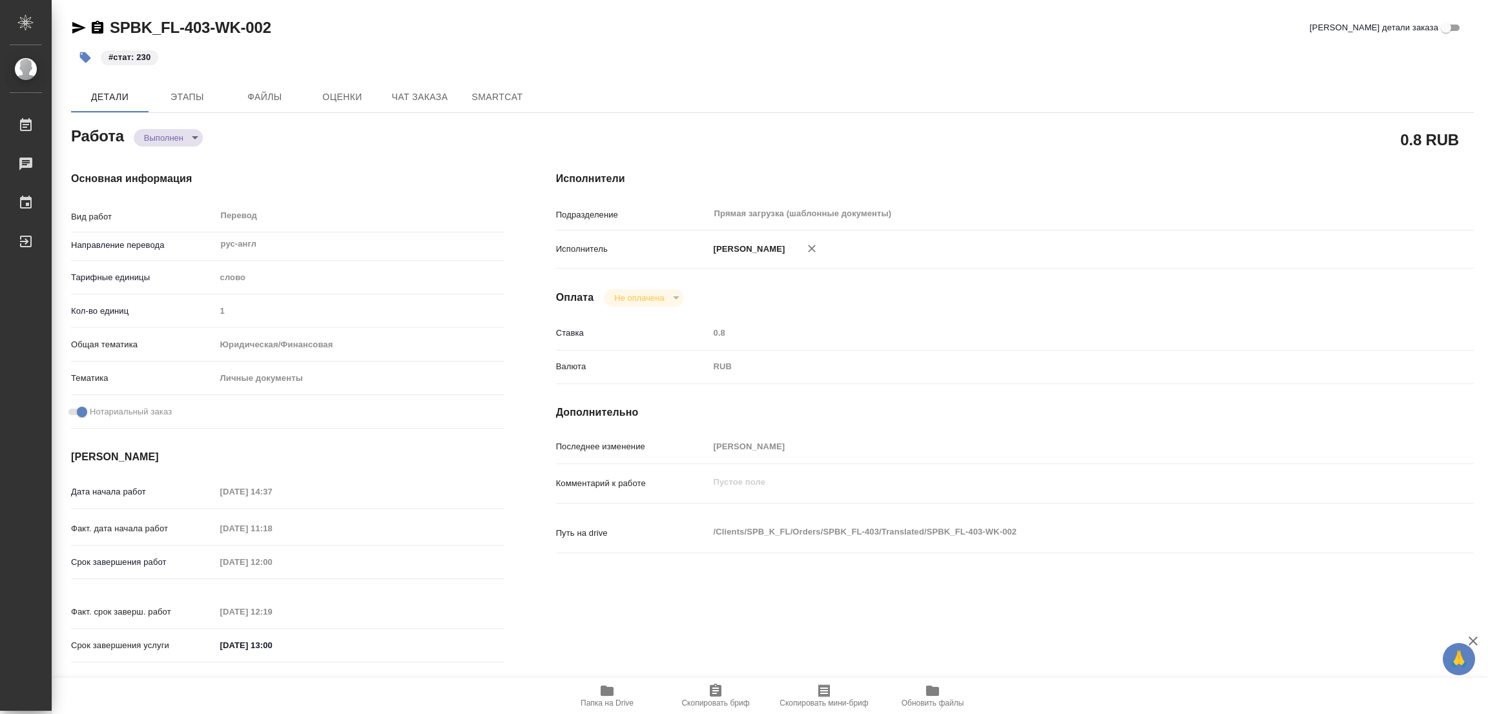
type textarea "x"
click at [362, 30] on div "SPBK_FL-403-WK-002 Кратко детали заказа" at bounding box center [772, 27] width 1403 height 21
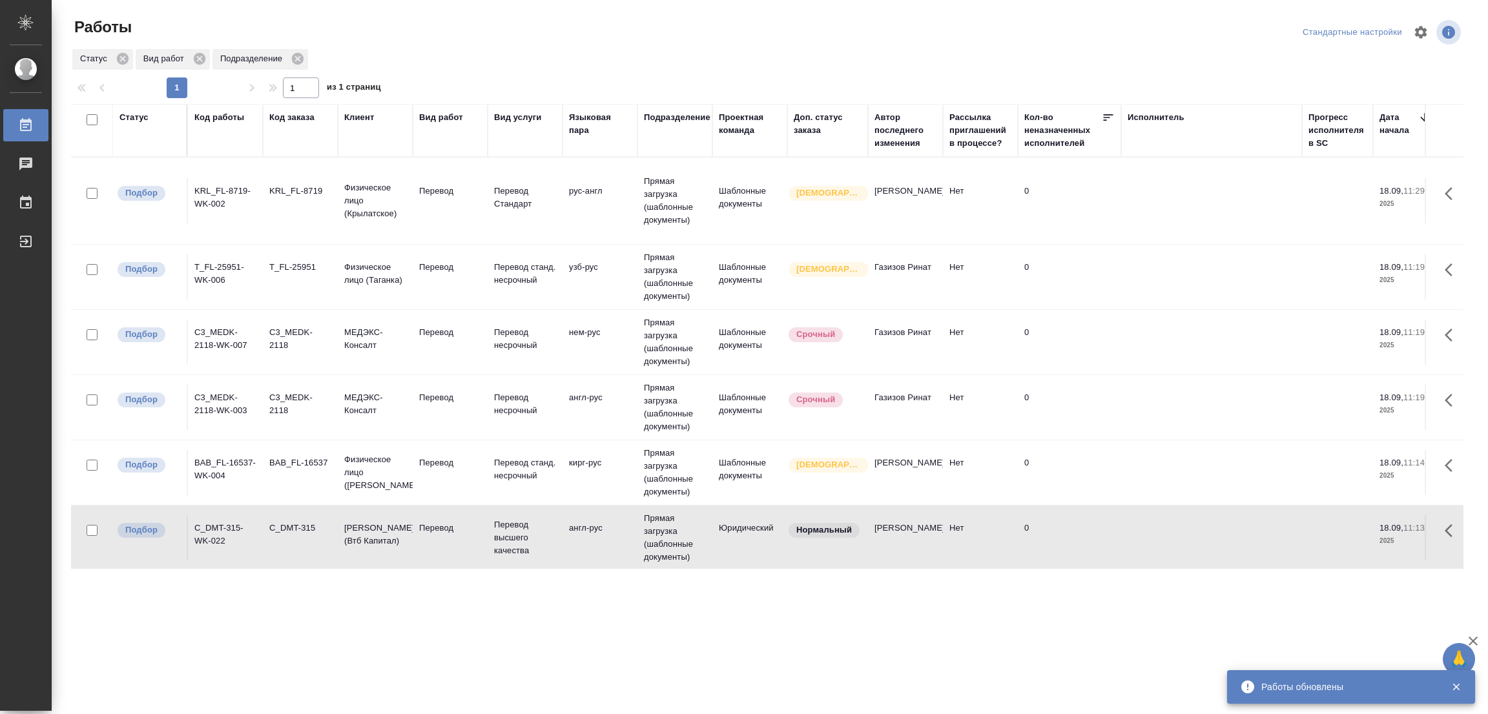
drag, startPoint x: 127, startPoint y: 279, endPoint x: 273, endPoint y: 252, distance: 148.5
click at [127, 279] on td "Подбор" at bounding box center [150, 276] width 75 height 45
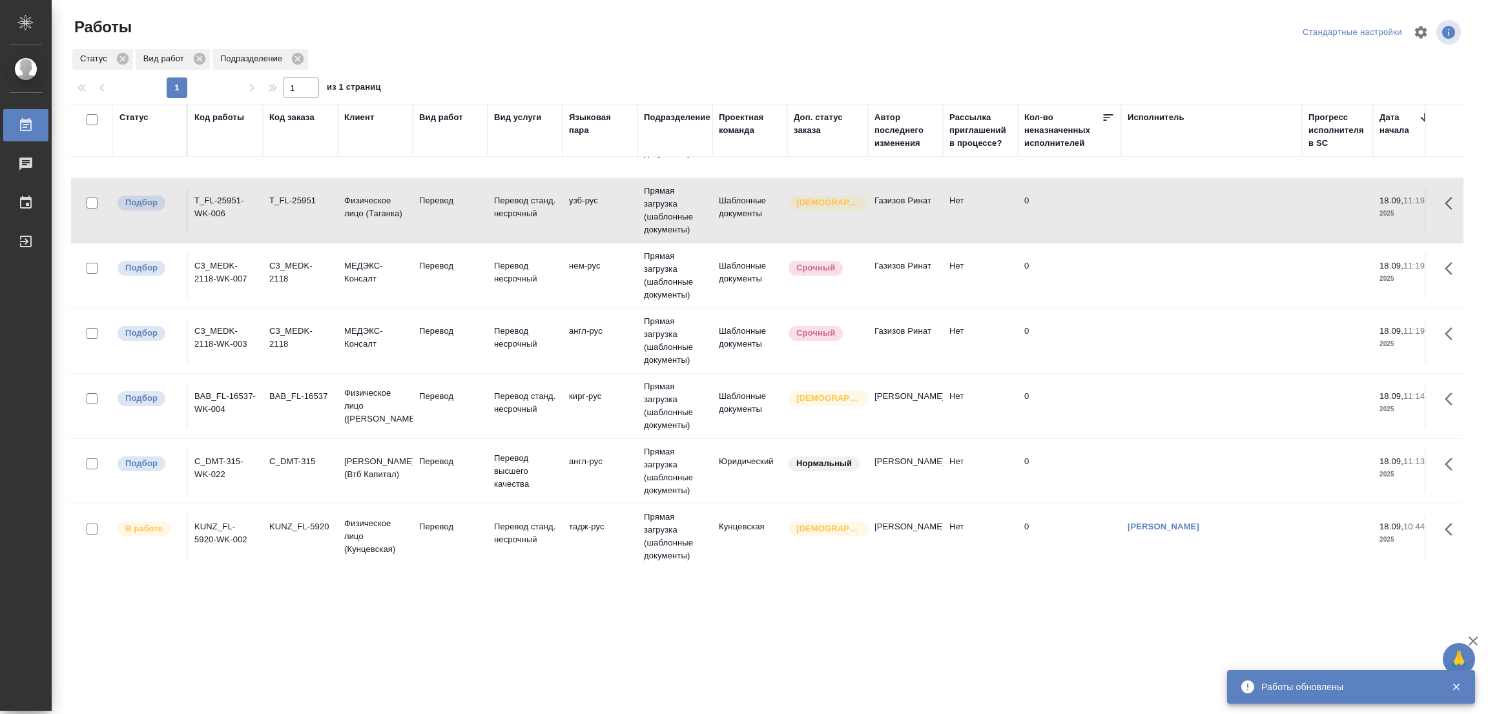
scroll to position [194, 0]
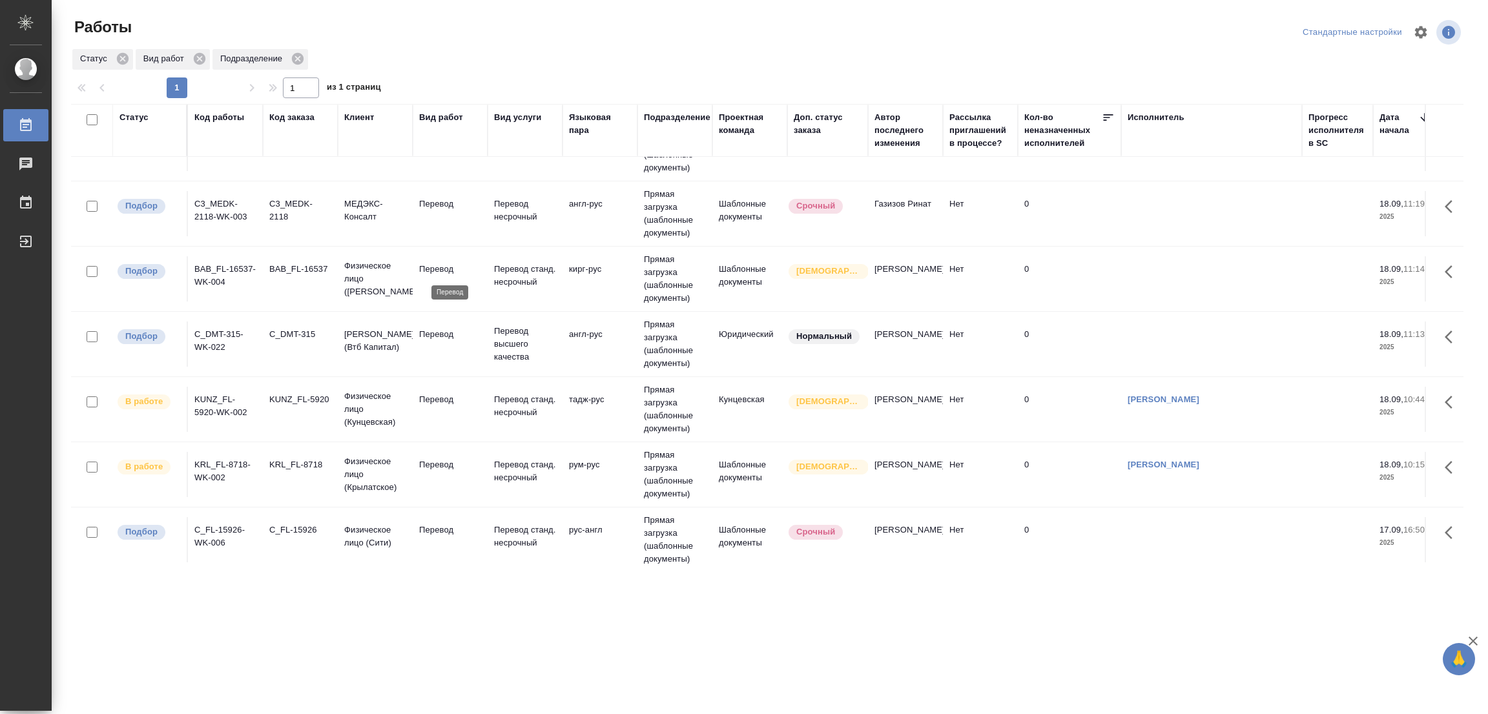
click at [430, 269] on p "Перевод" at bounding box center [450, 269] width 62 height 13
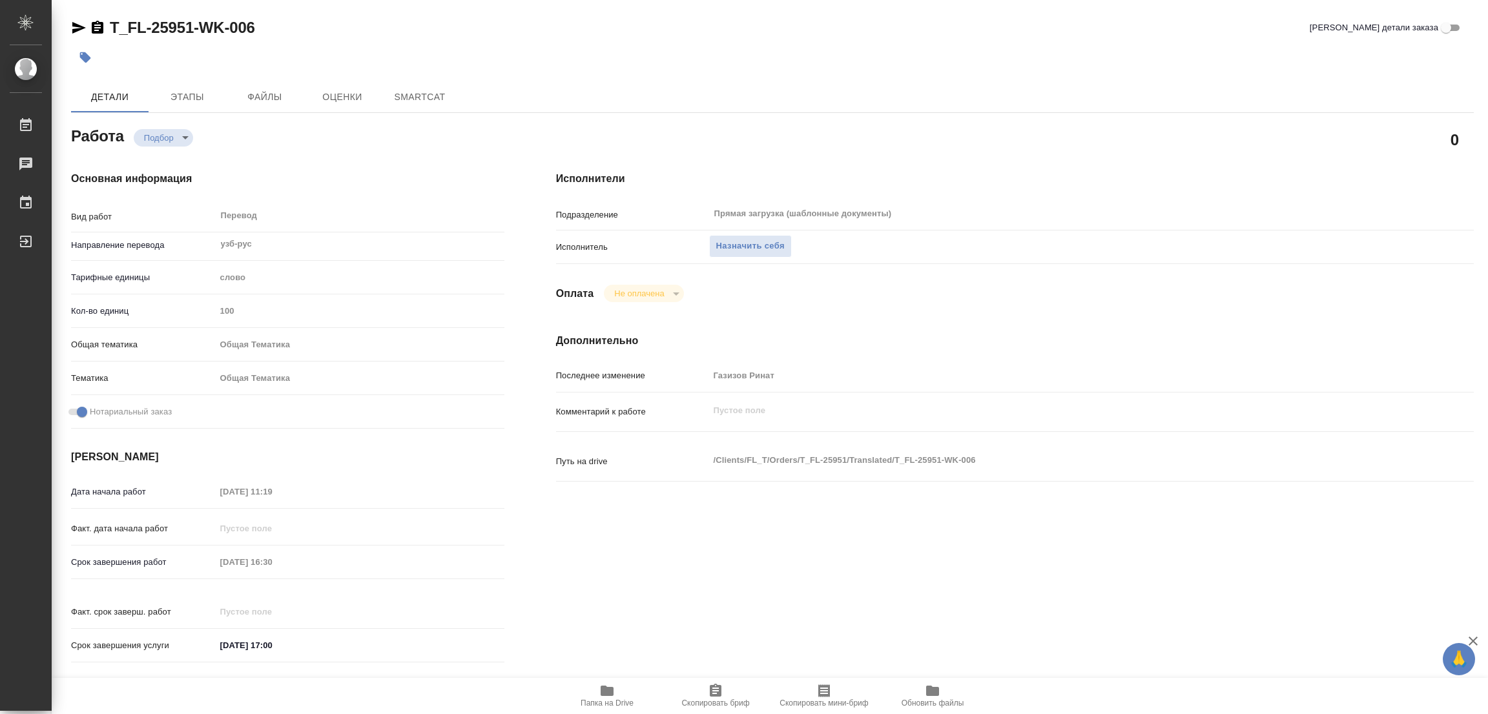
type textarea "x"
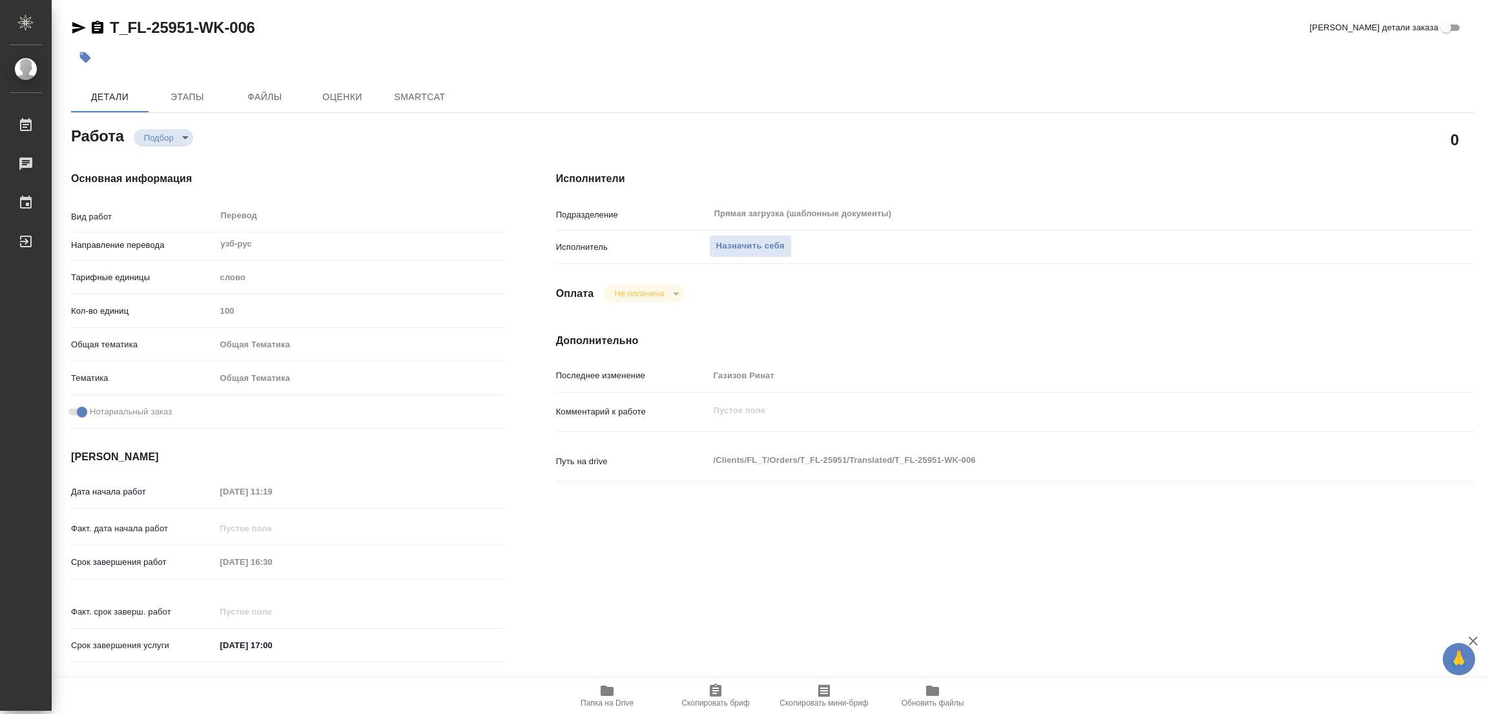
type textarea "x"
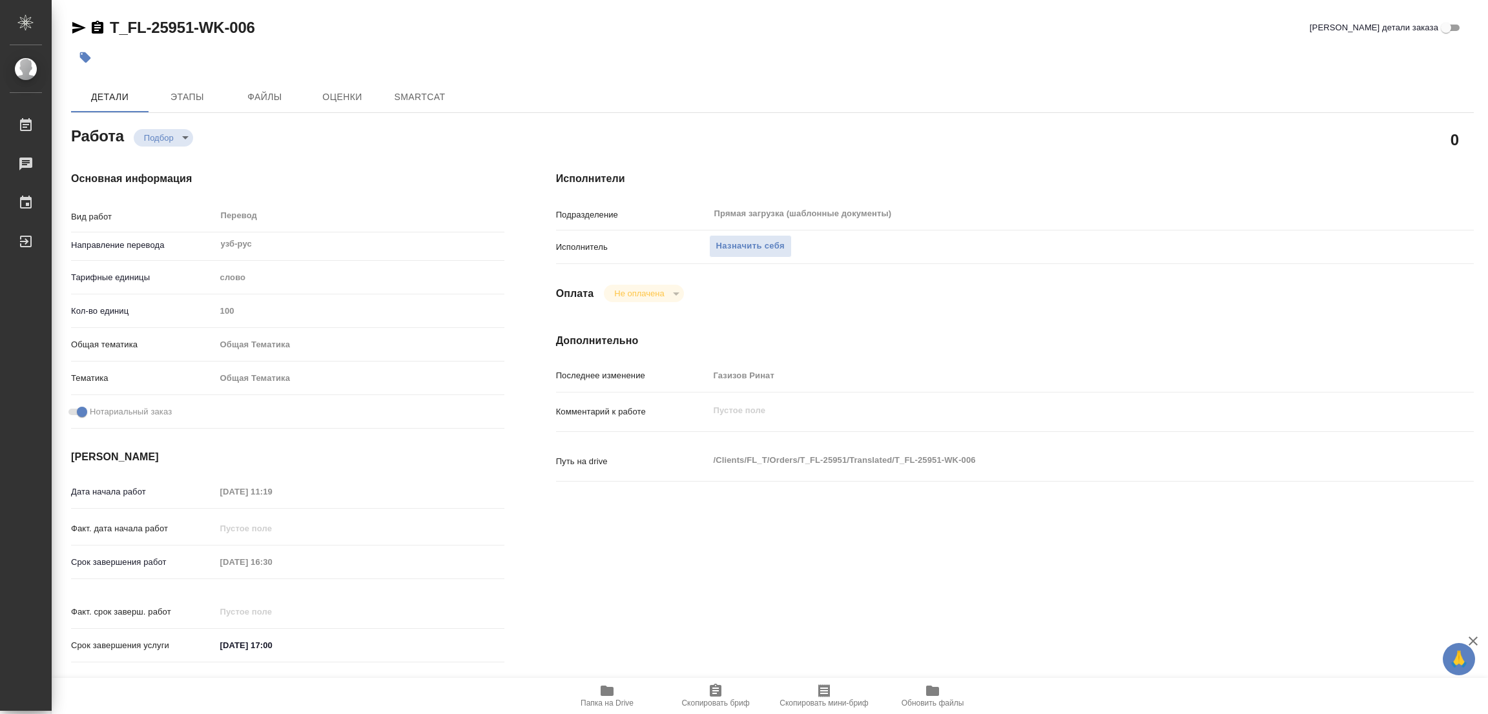
type textarea "x"
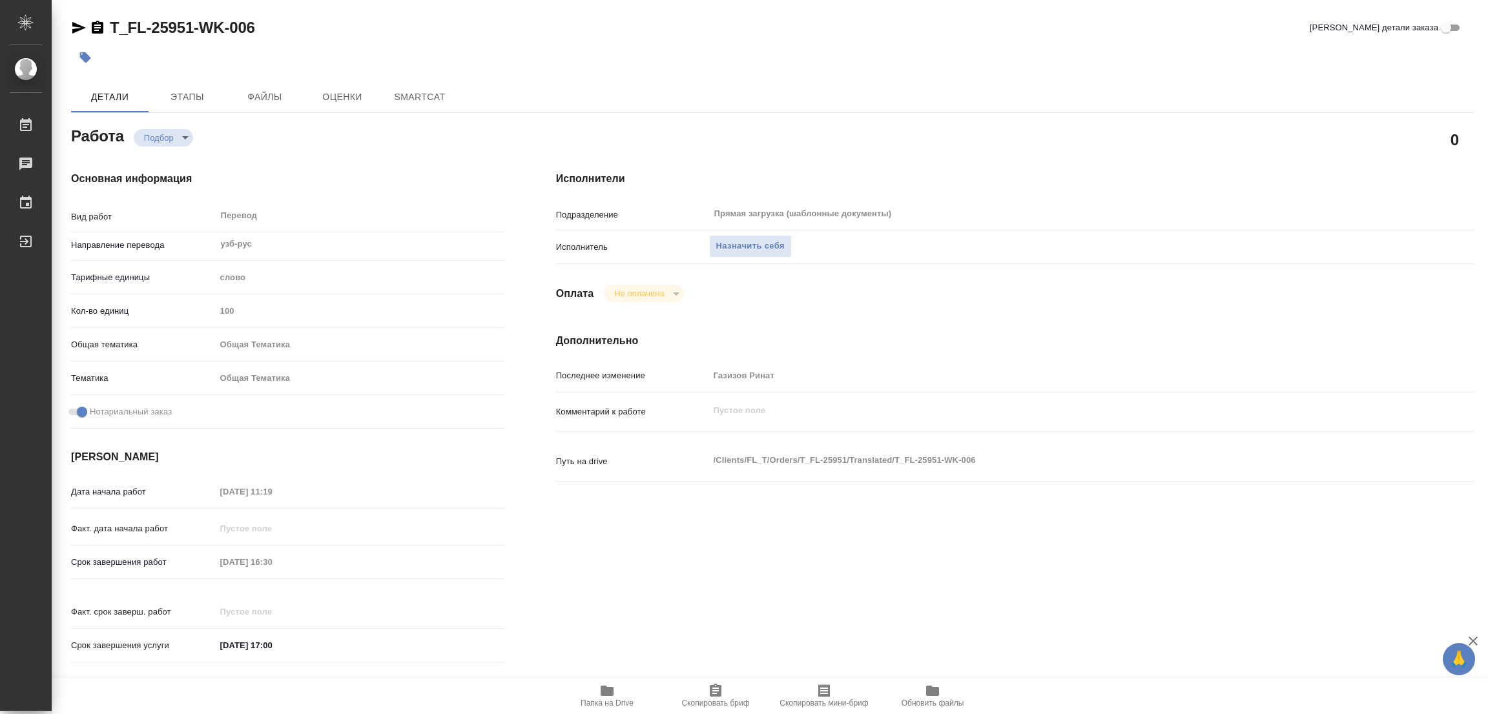
type textarea "x"
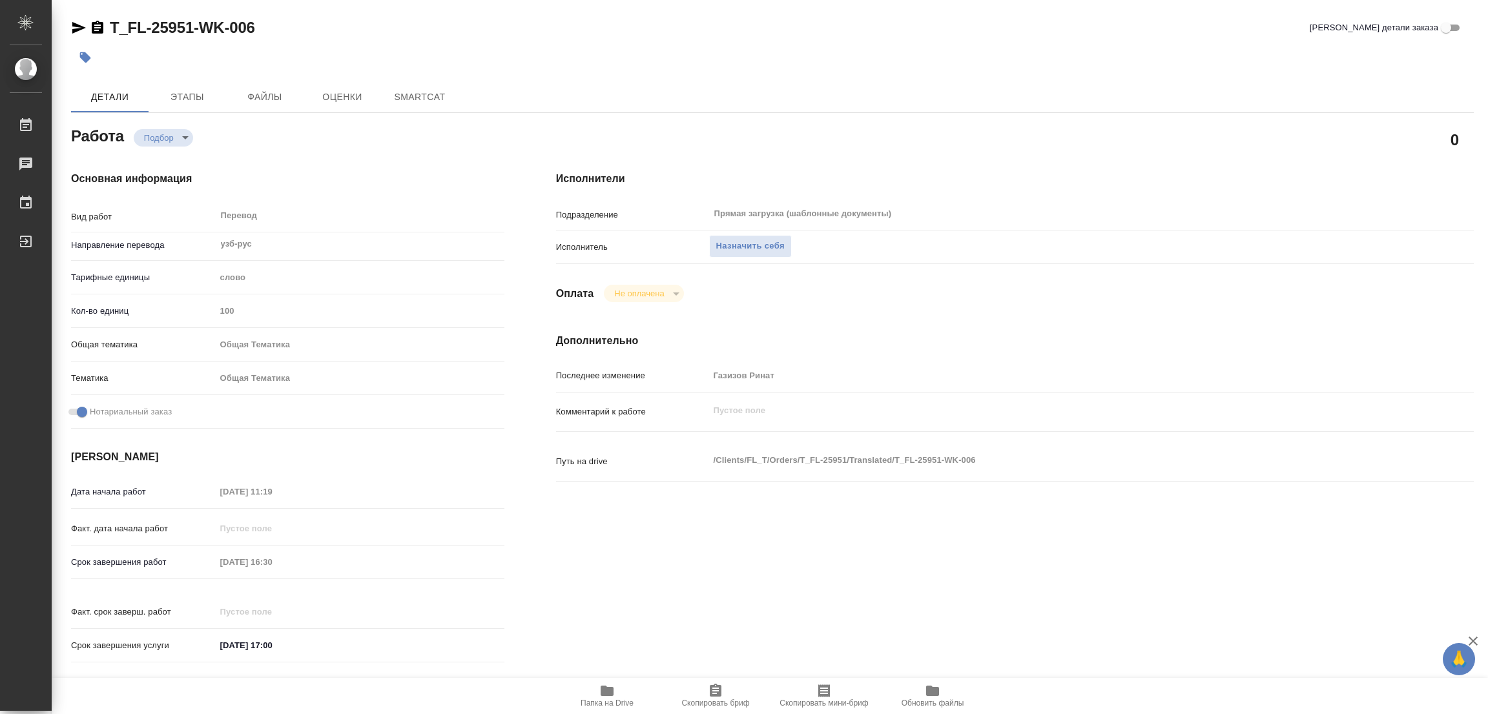
type textarea "x"
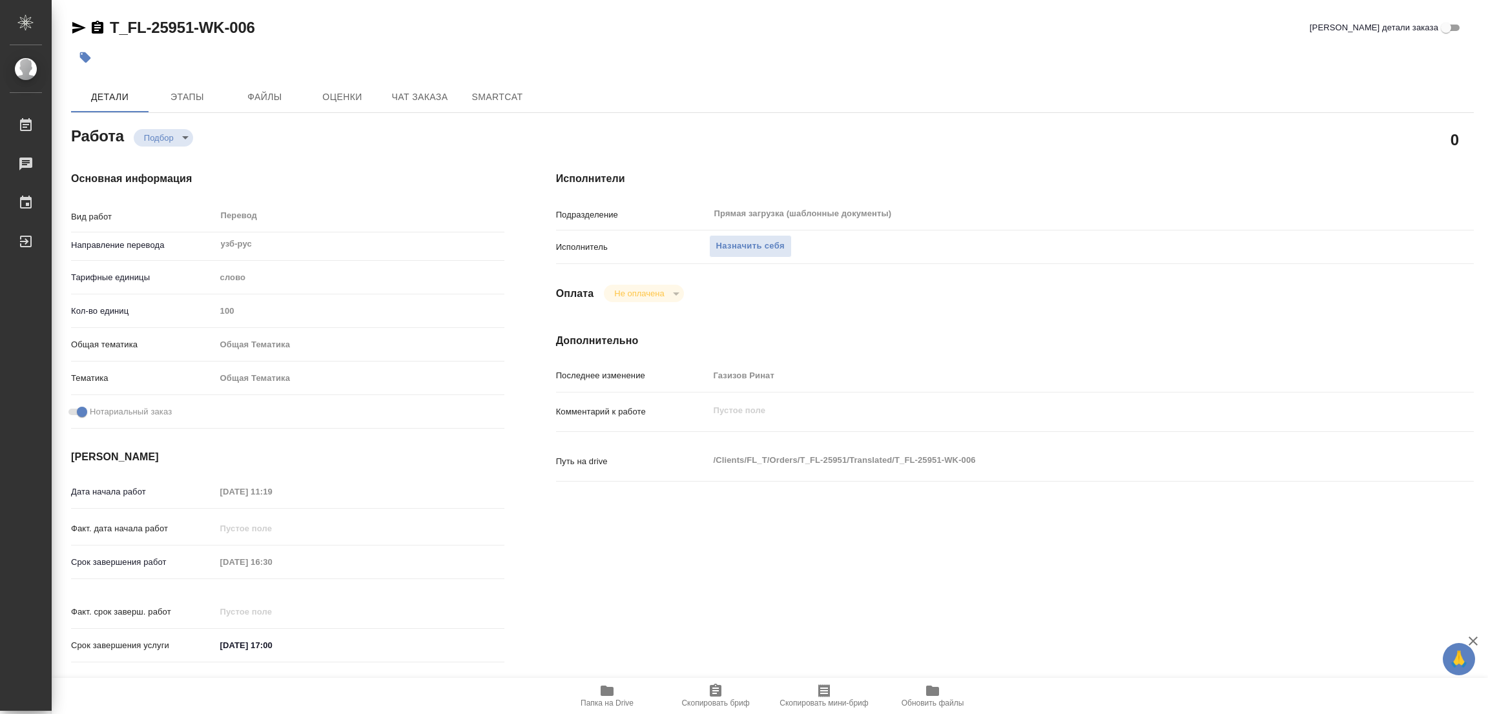
type textarea "x"
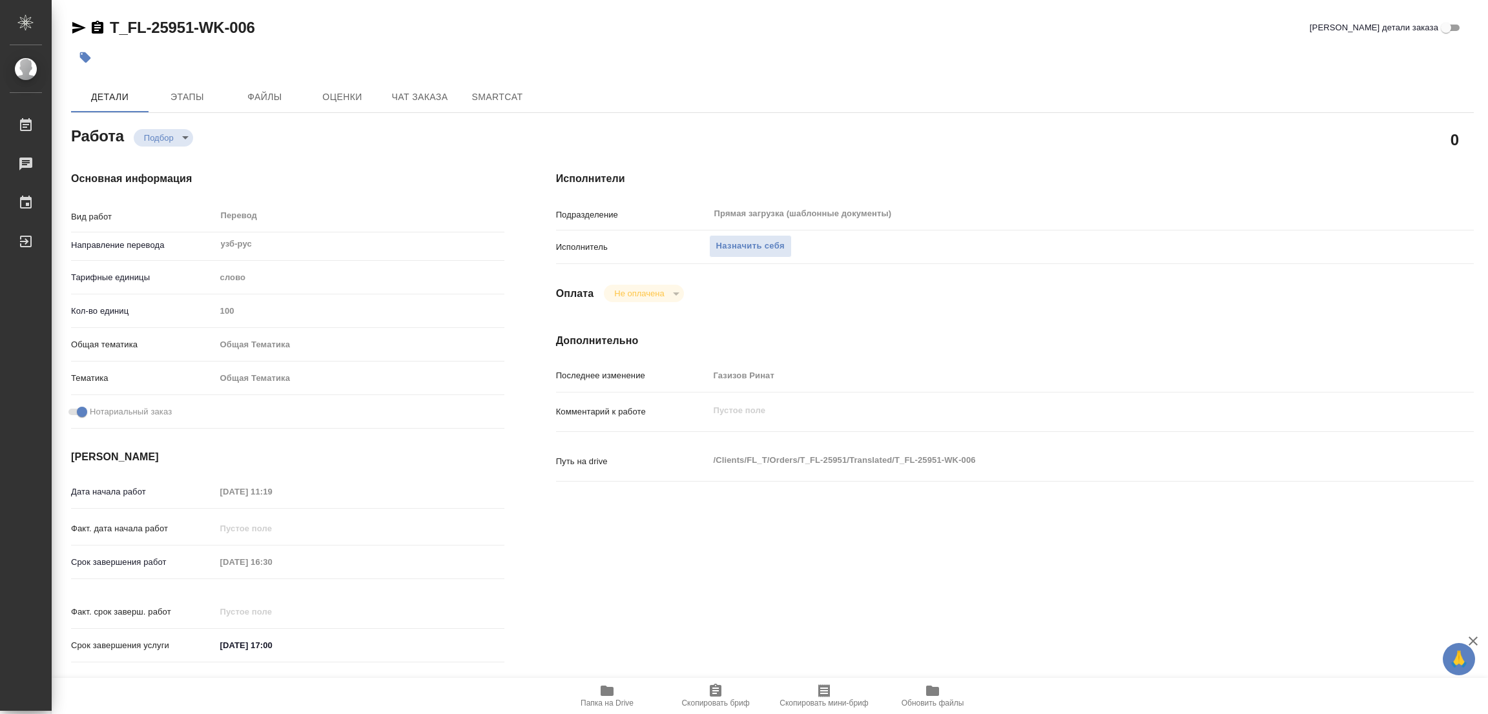
type textarea "x"
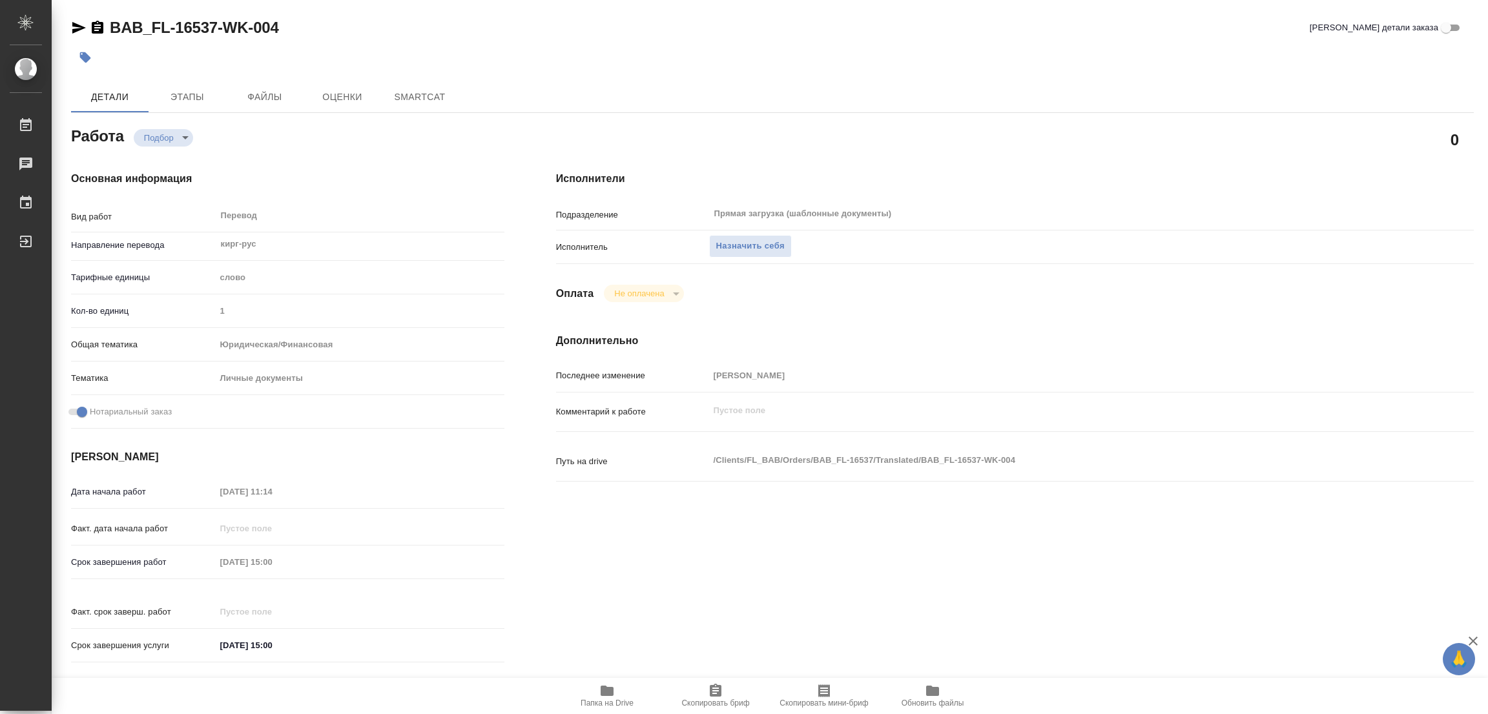
type textarea "x"
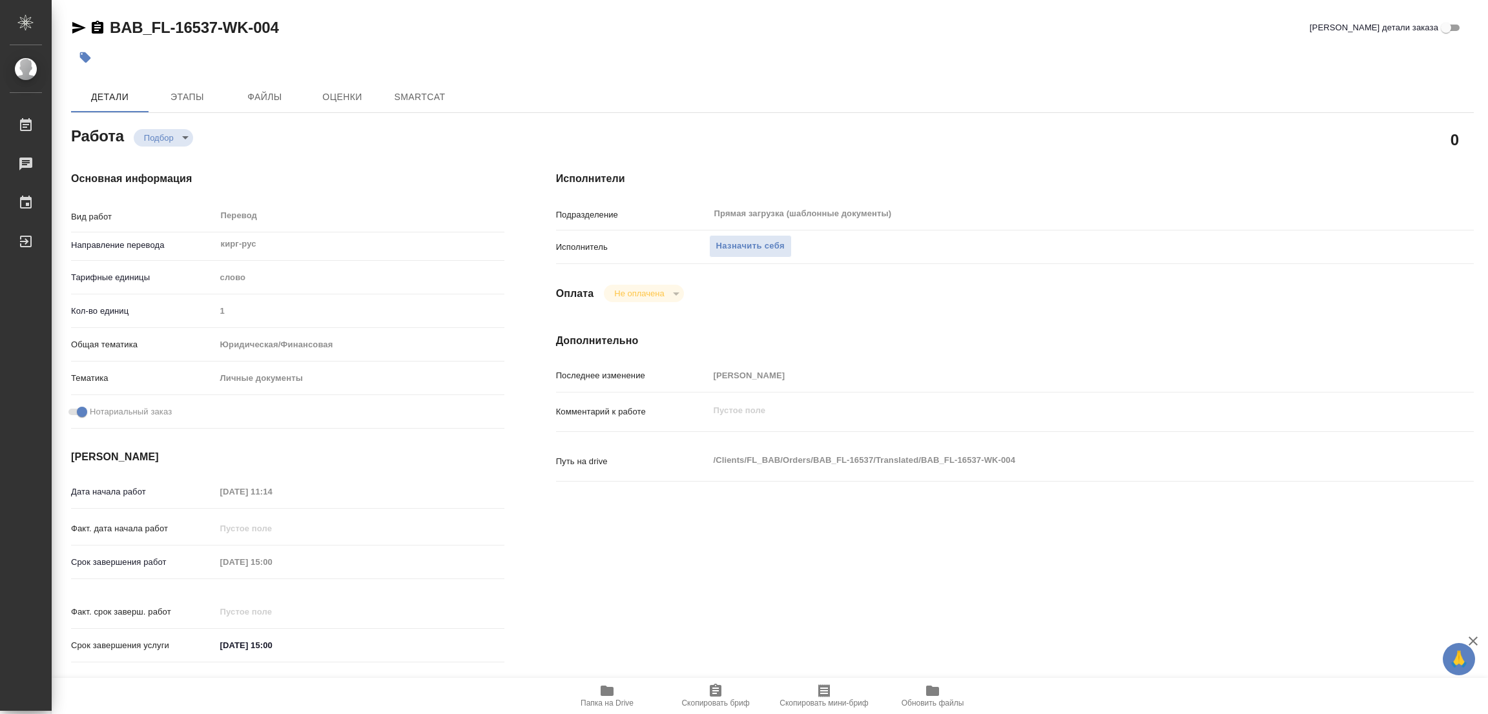
type textarea "x"
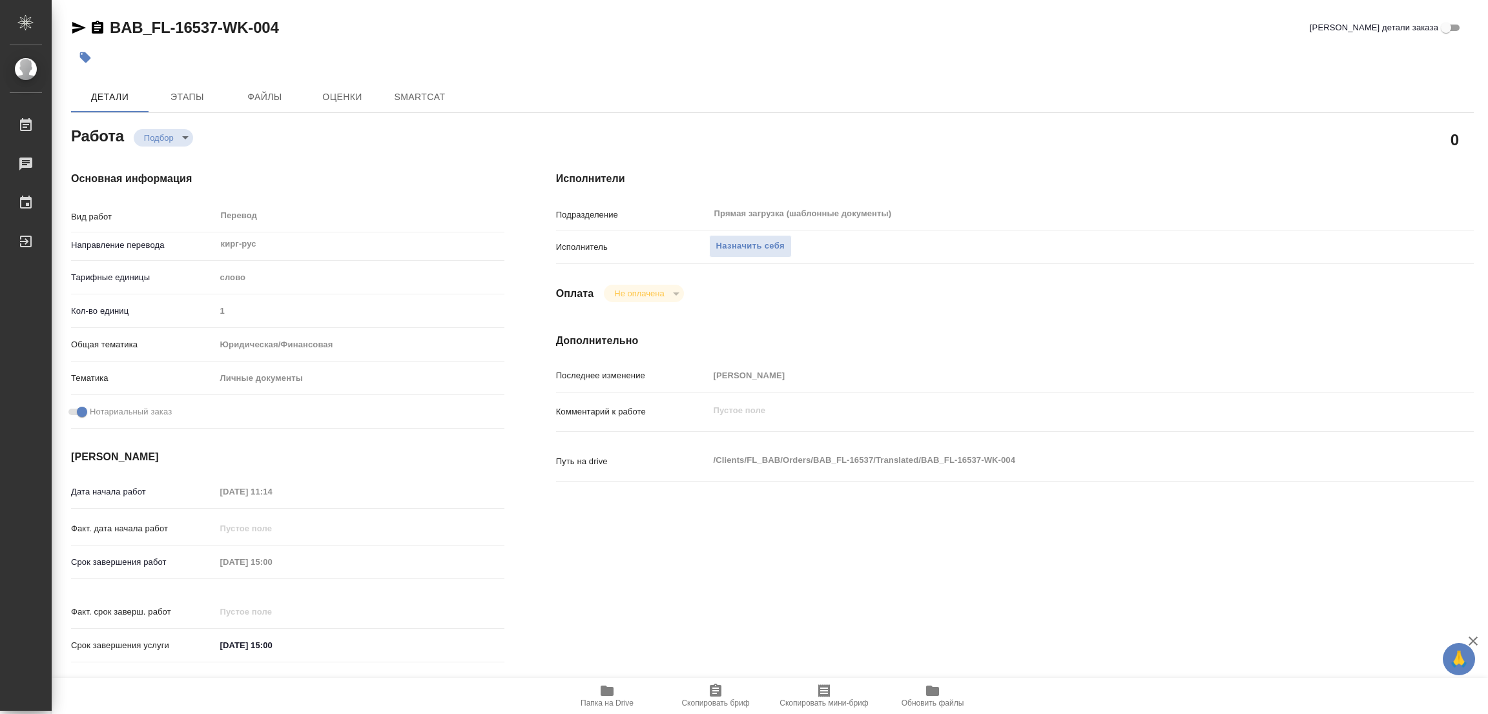
type textarea "x"
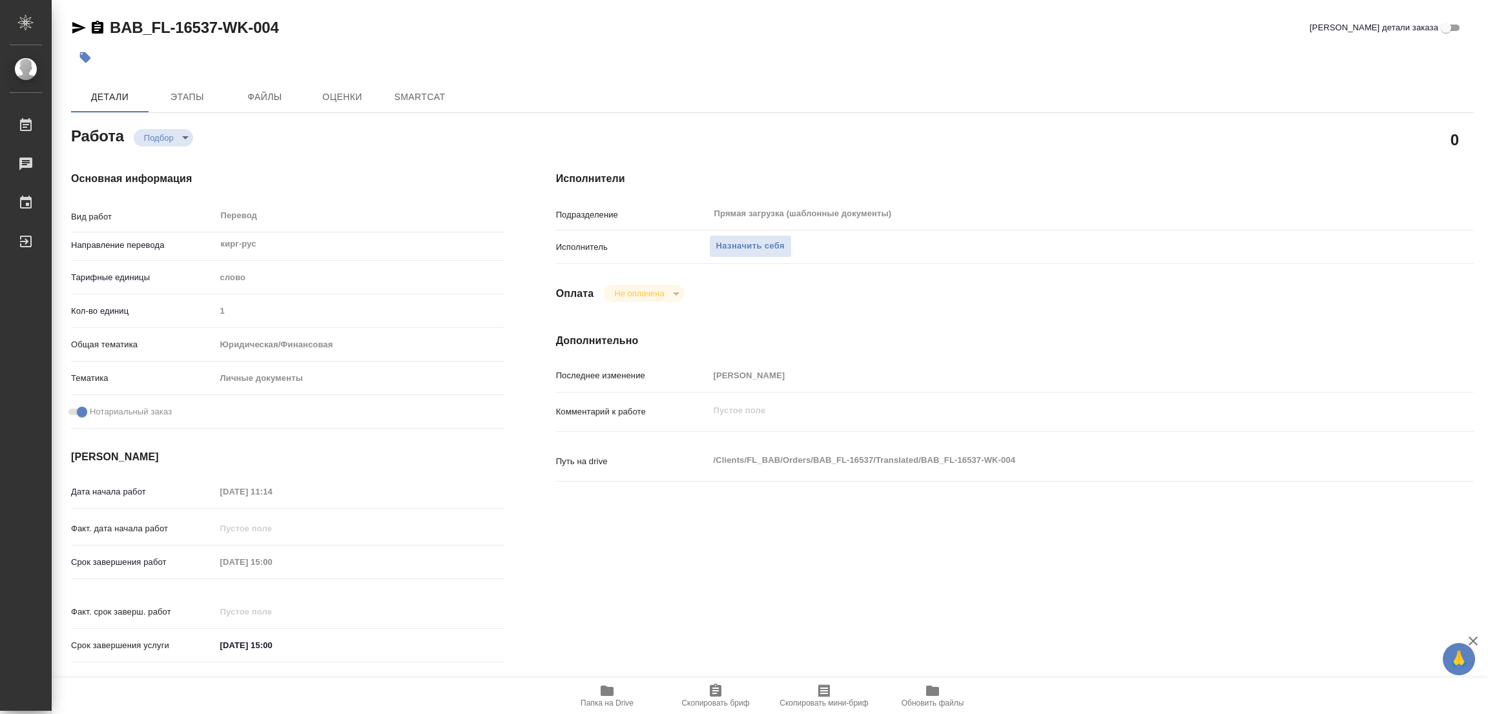
type textarea "x"
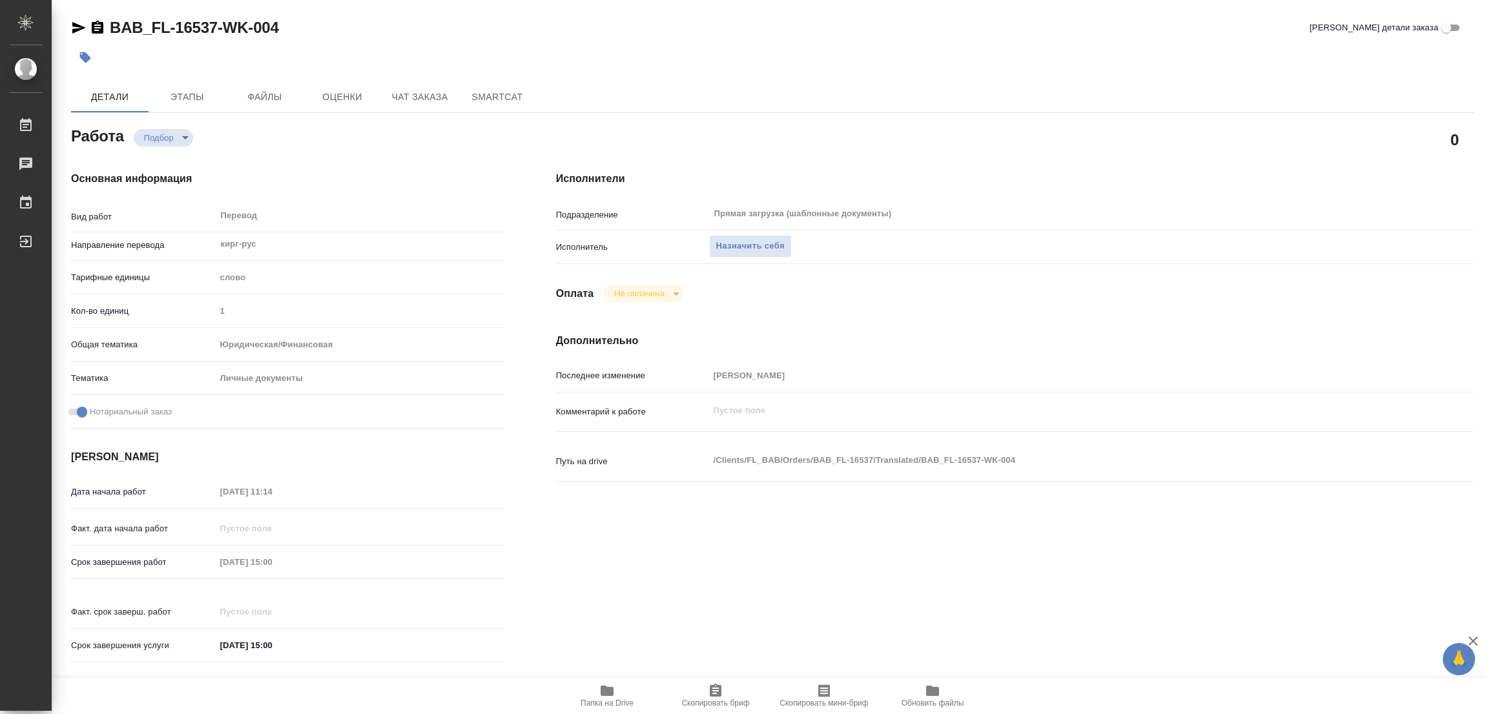
type textarea "x"
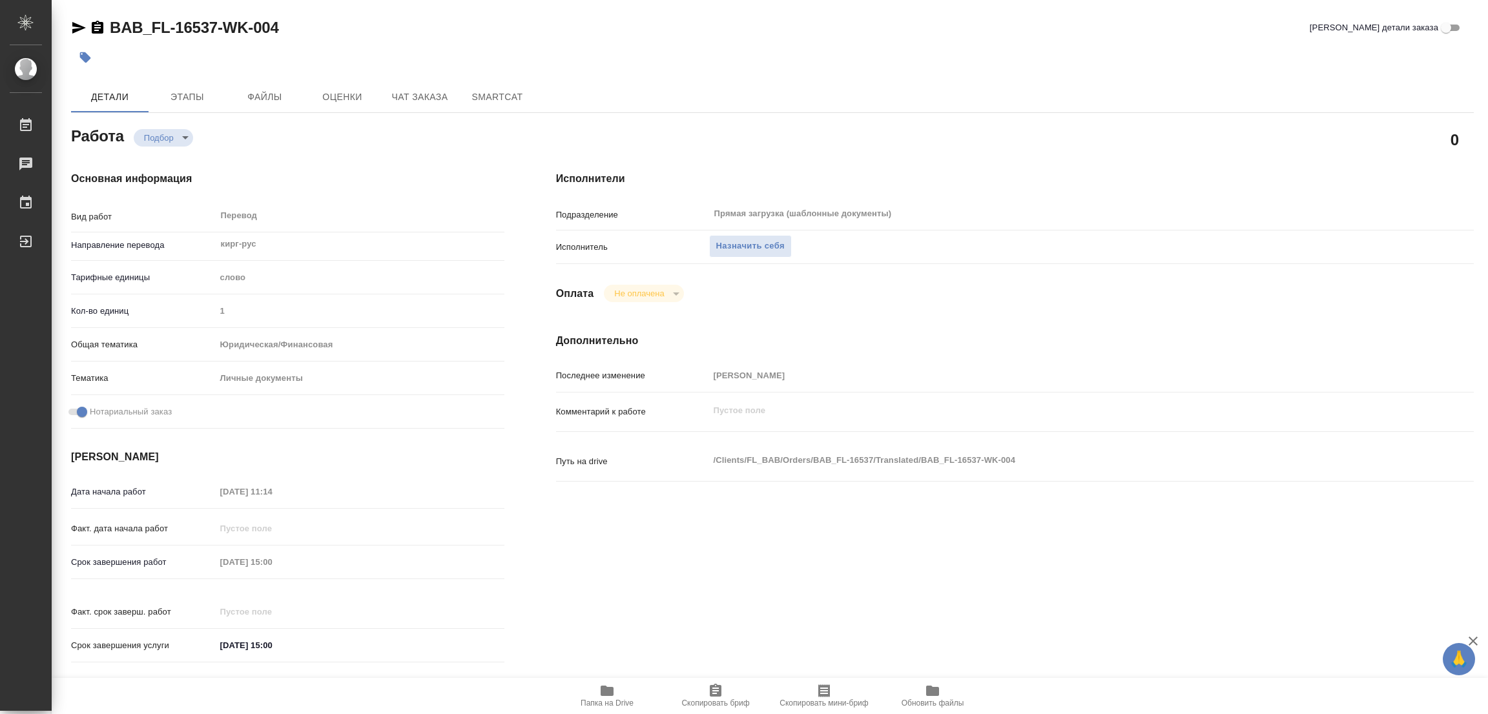
type textarea "x"
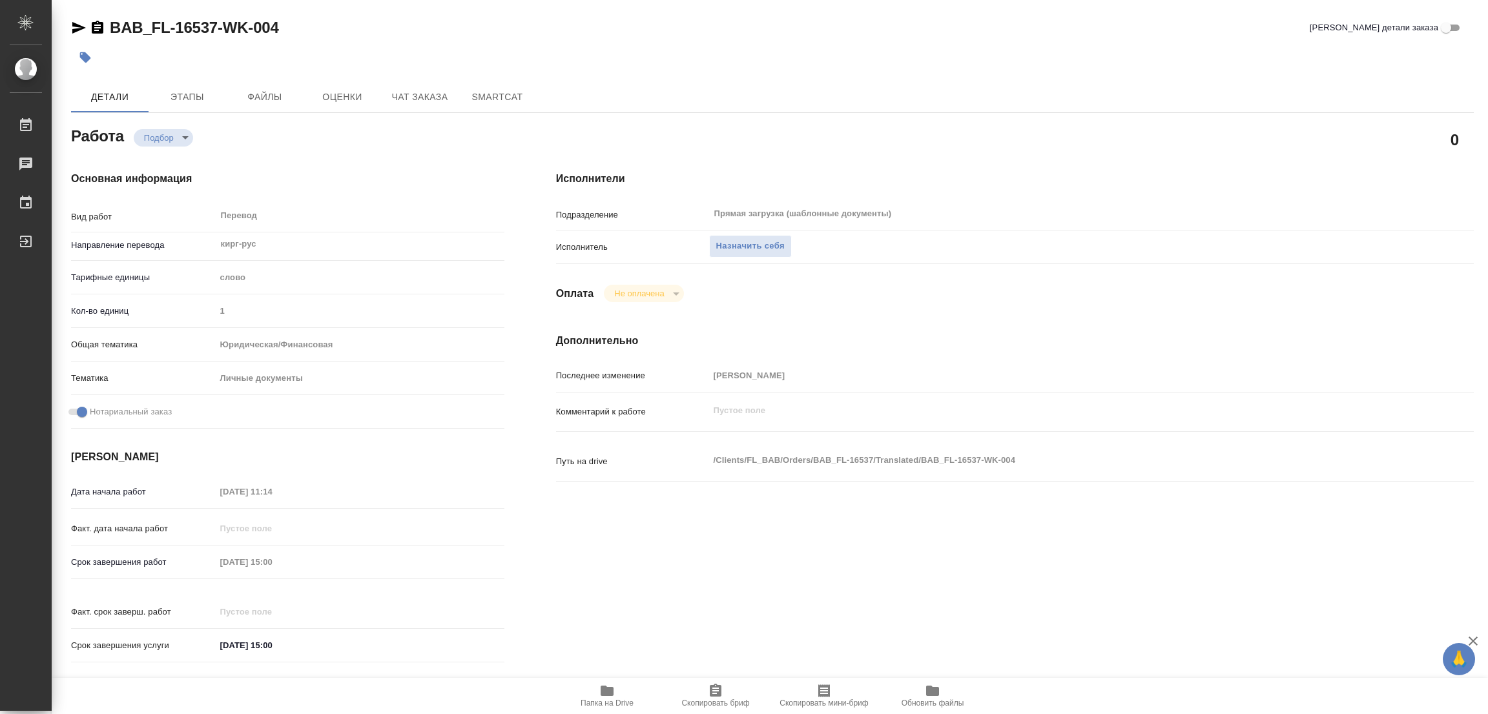
type textarea "x"
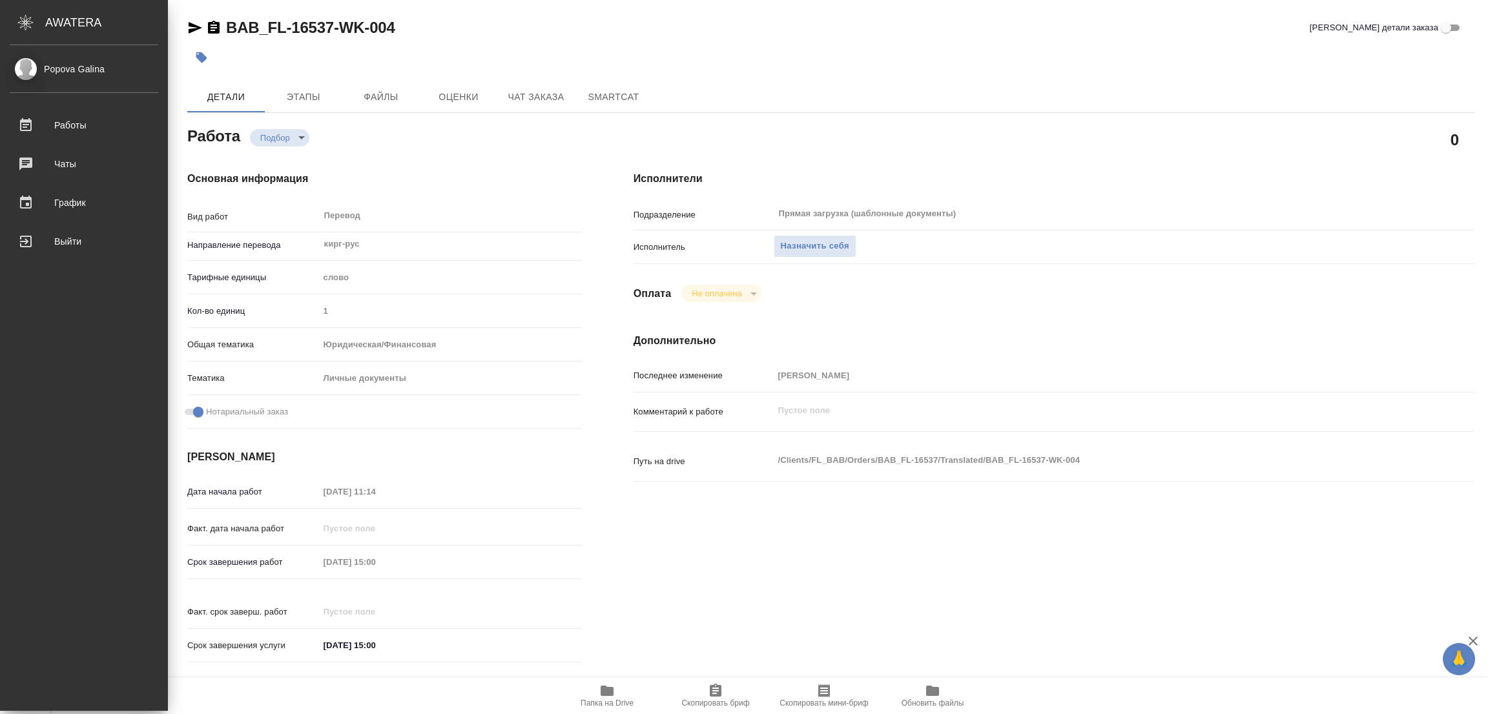
type textarea "x"
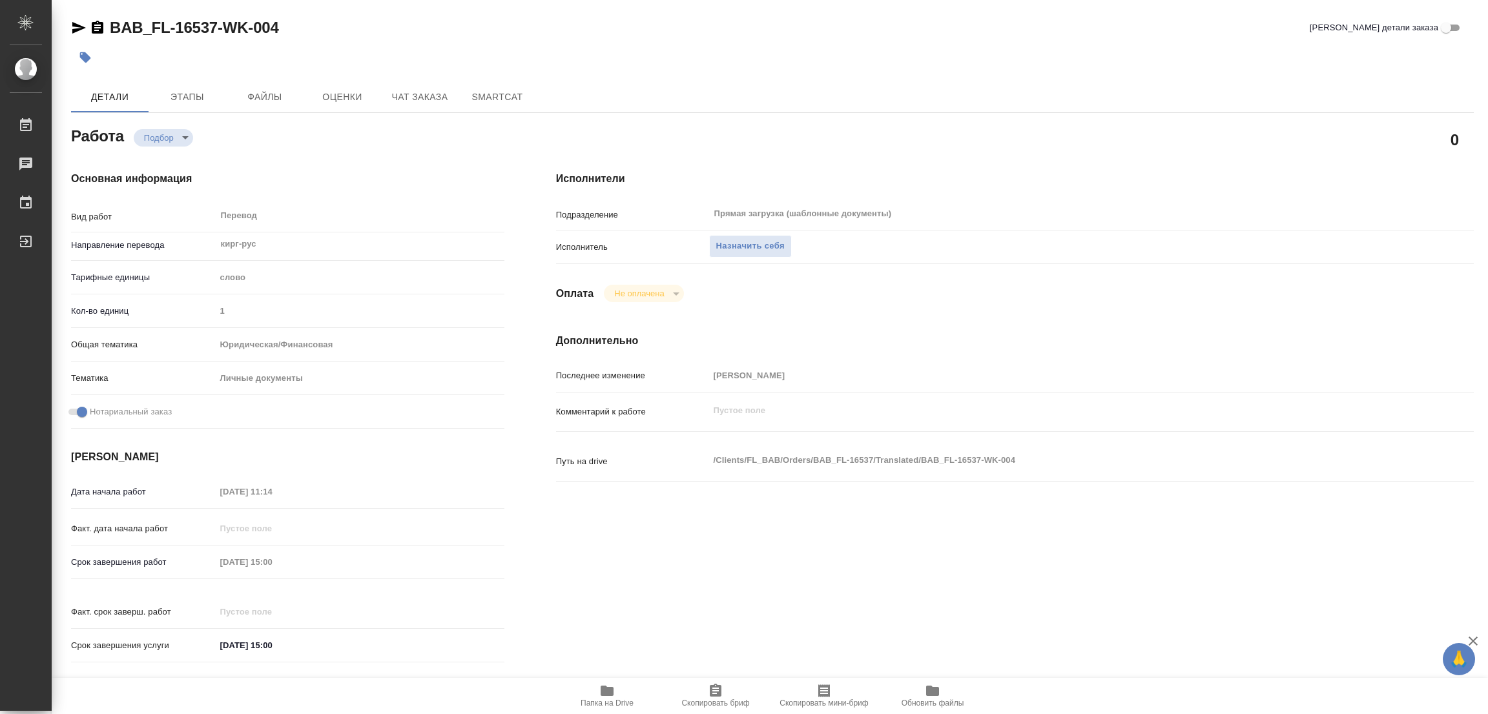
click at [1025, 178] on h4 "Исполнители" at bounding box center [1015, 179] width 918 height 16
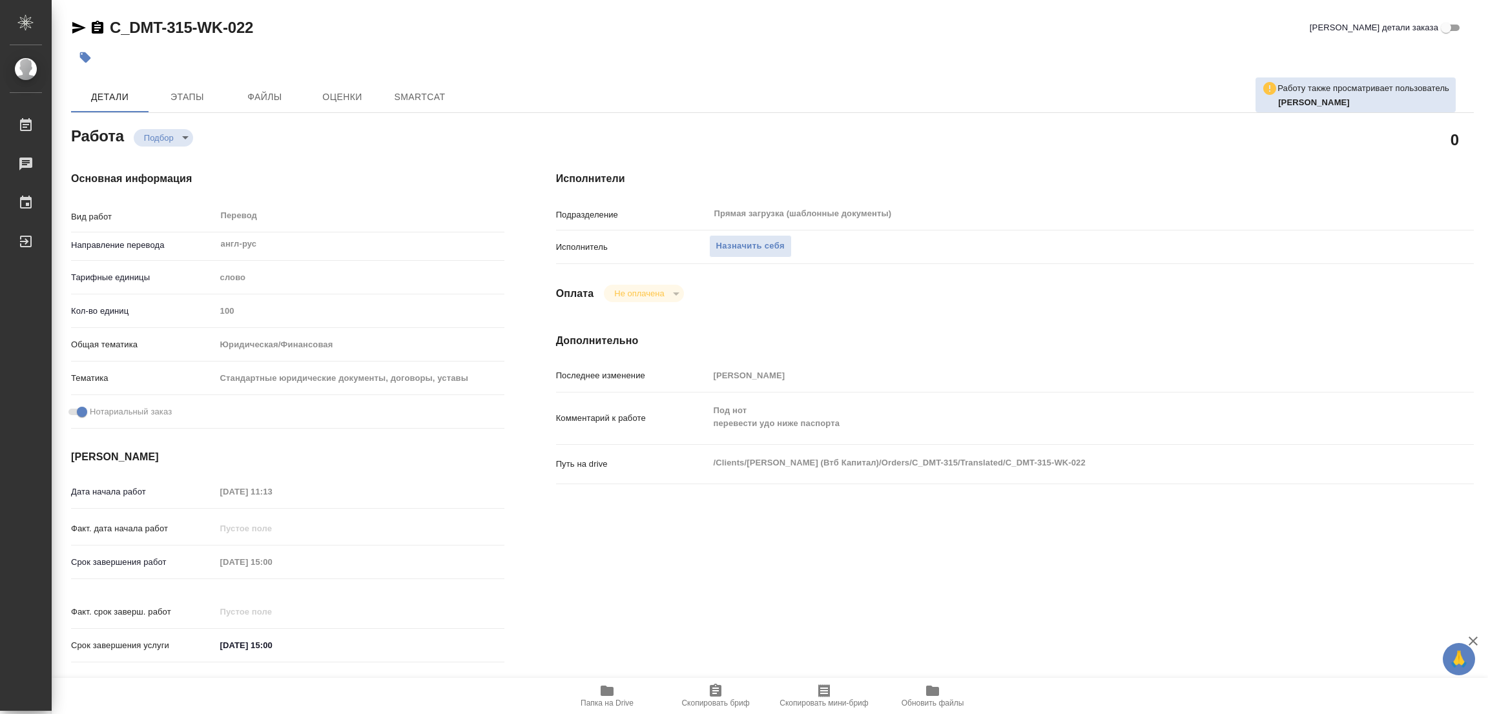
type textarea "x"
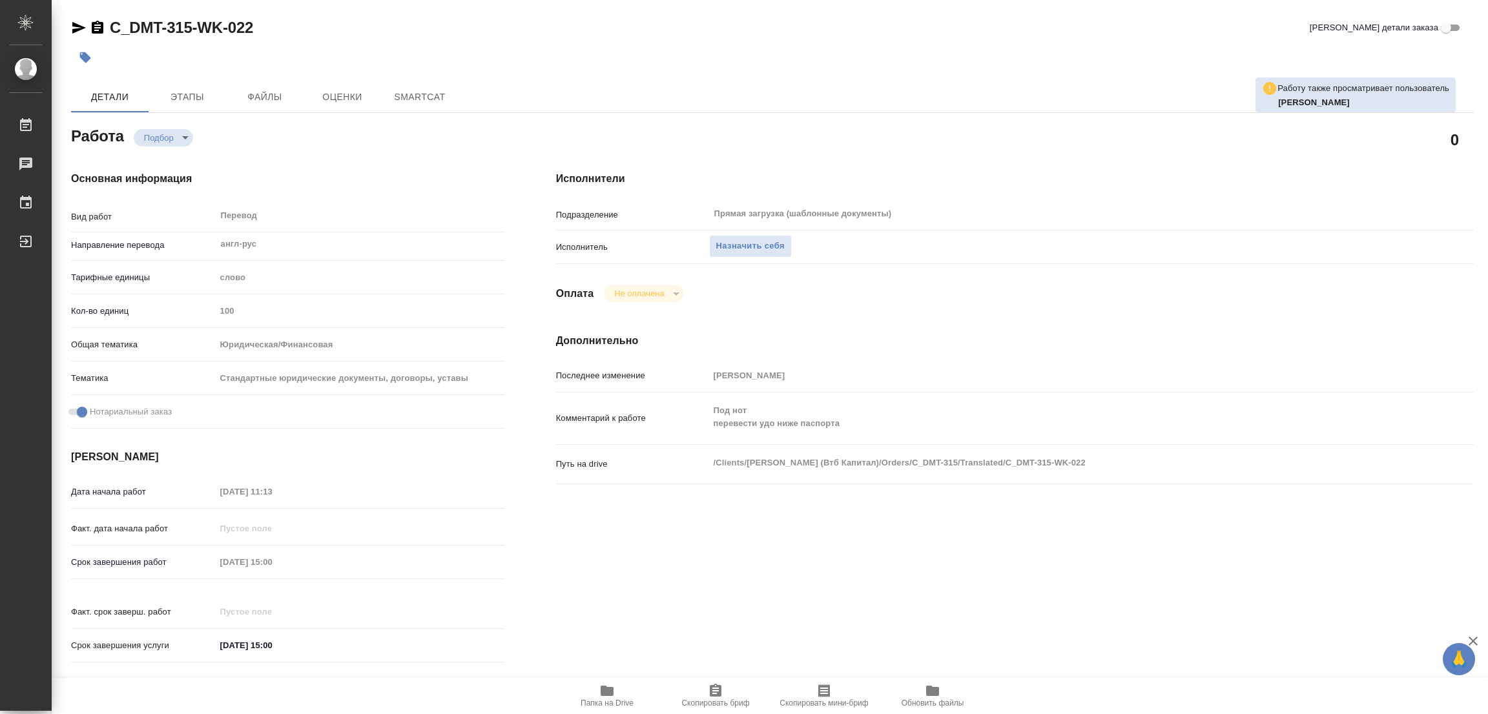
type textarea "x"
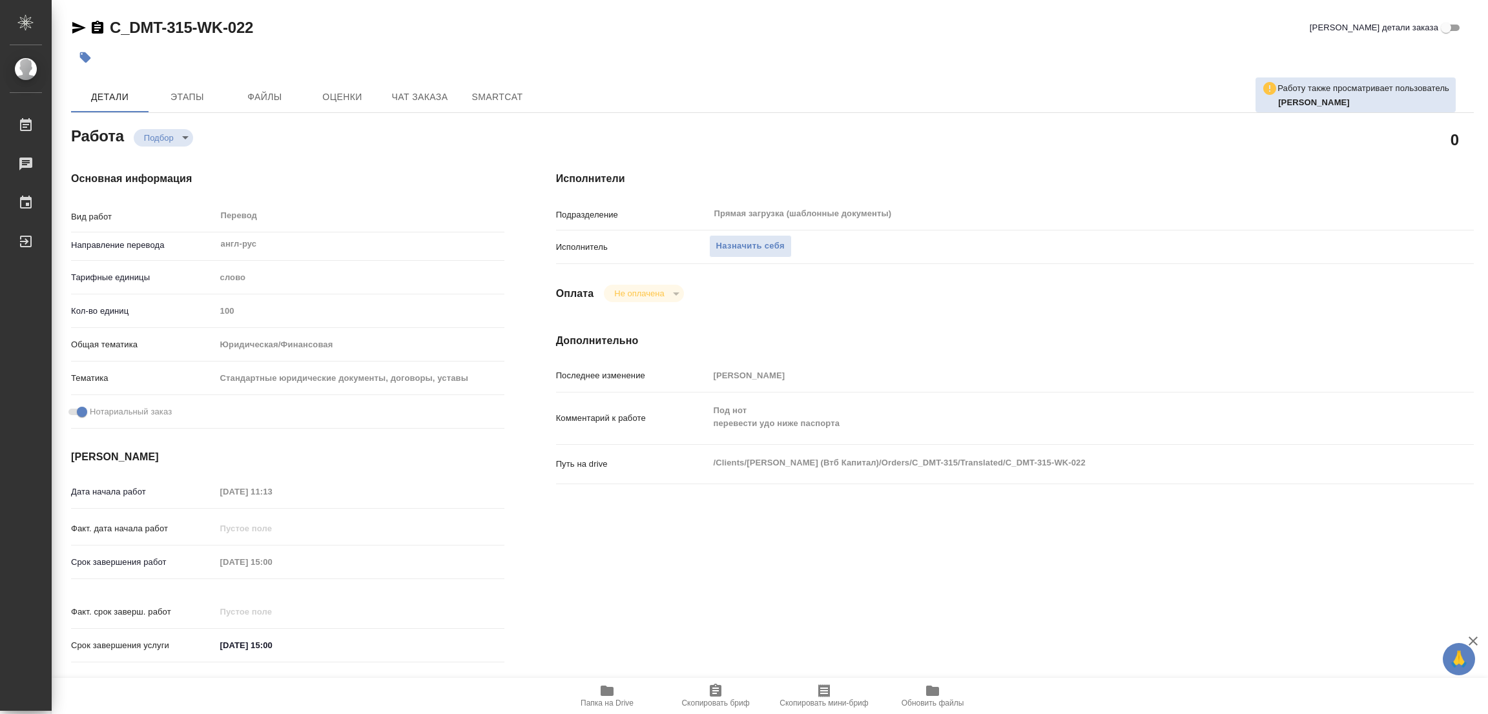
type textarea "x"
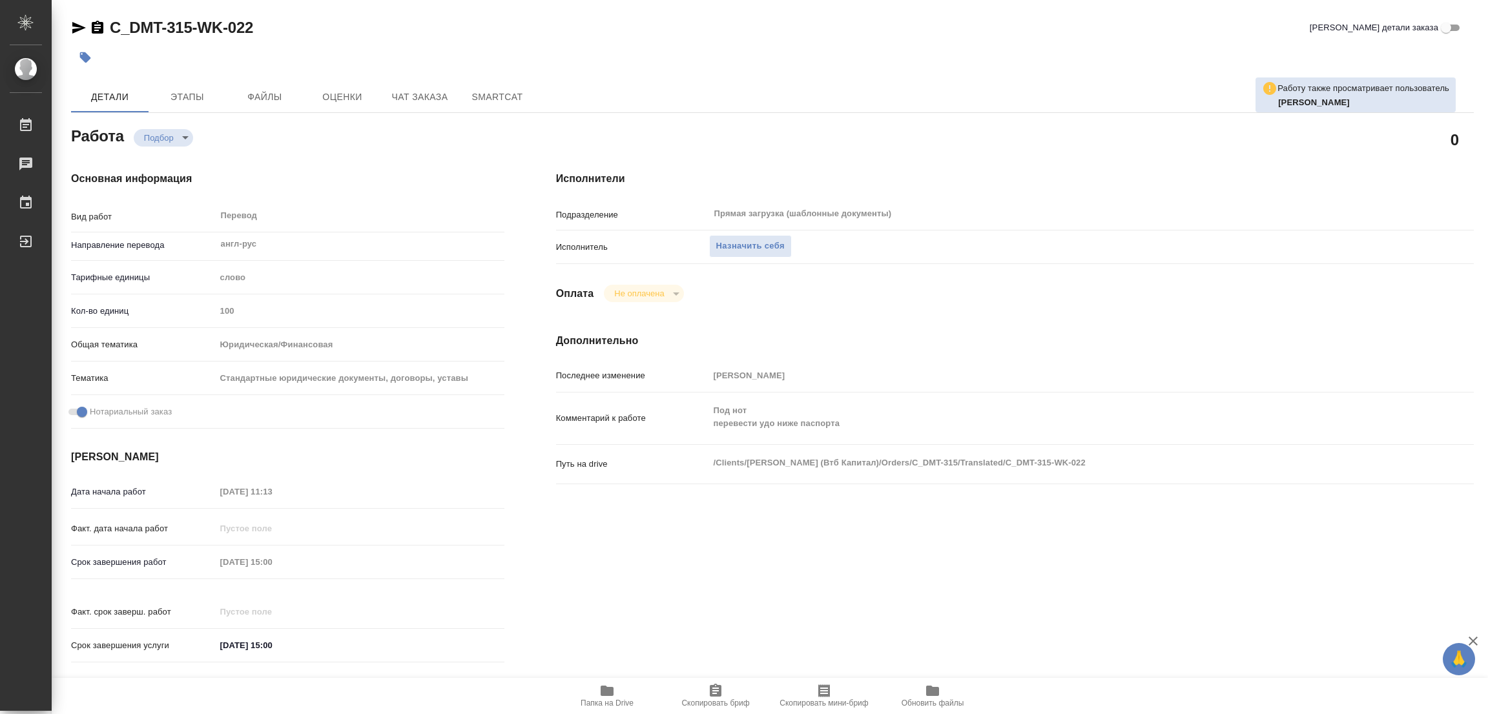
type textarea "x"
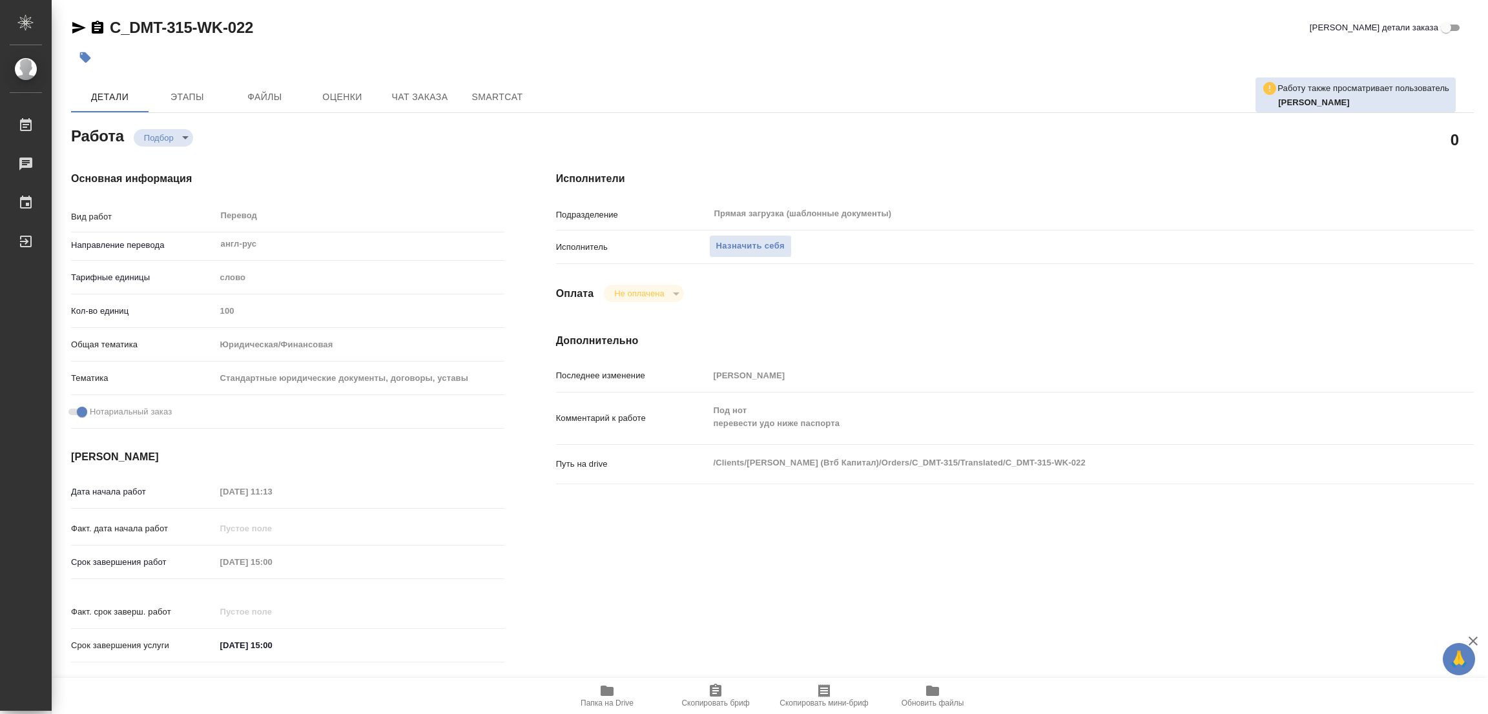
click at [609, 695] on icon "button" at bounding box center [607, 691] width 13 height 10
